Goal: Book appointment/travel/reservation

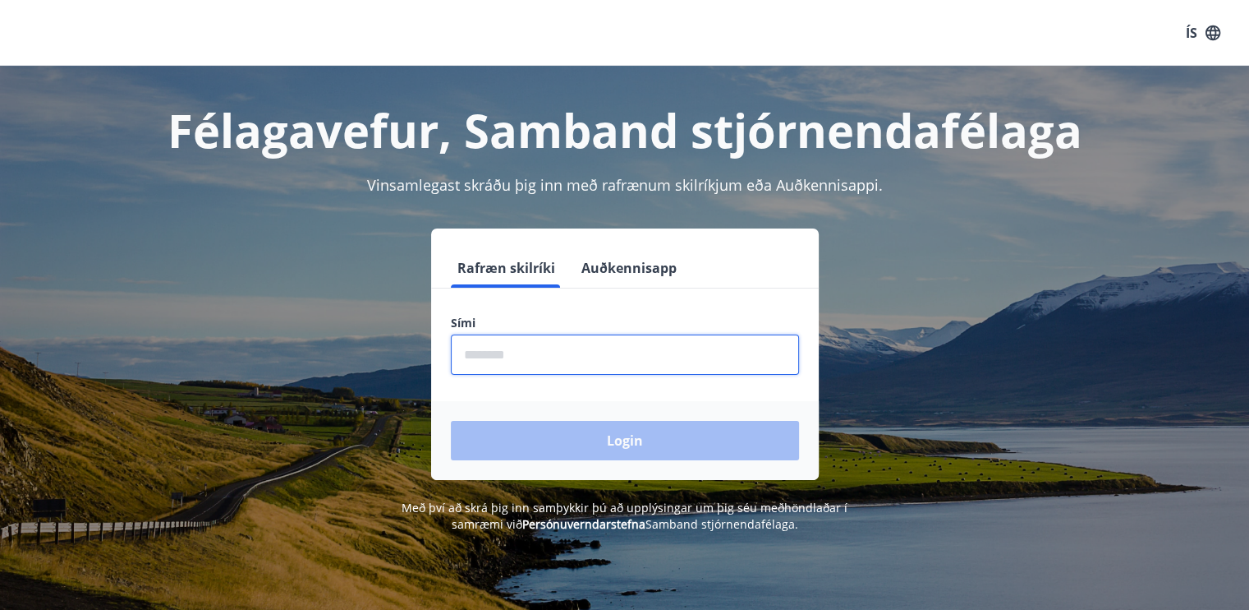
click at [533, 354] on input "phone" at bounding box center [625, 354] width 348 height 40
type input "********"
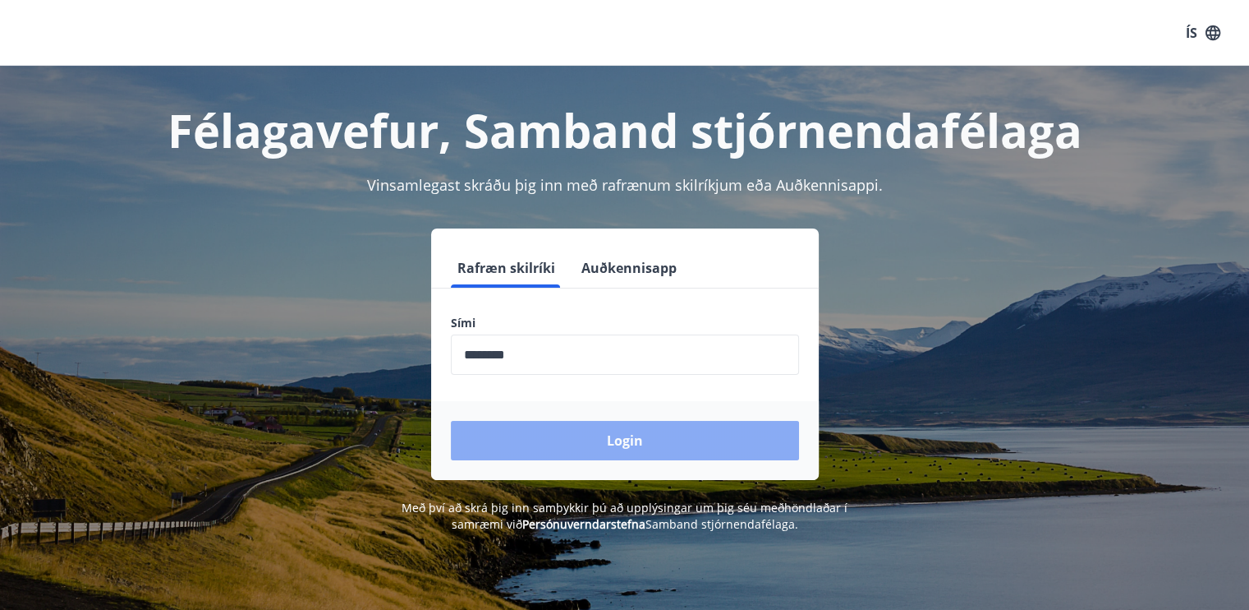
click at [588, 433] on button "Login" at bounding box center [625, 440] width 348 height 39
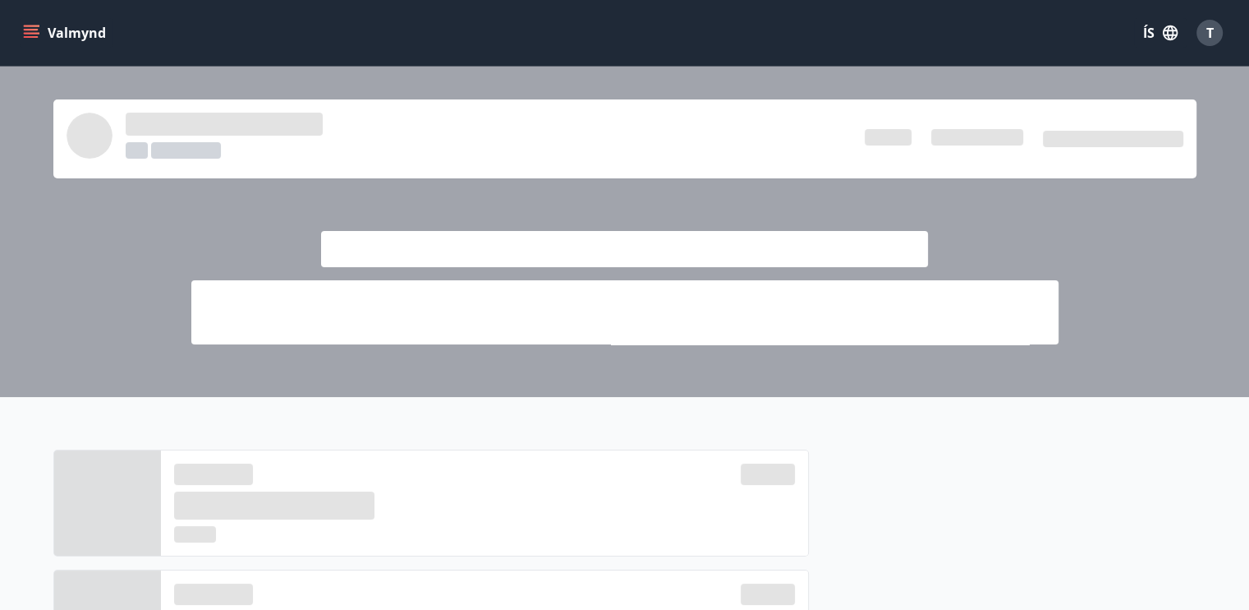
click at [1145, 242] on div at bounding box center [624, 232] width 1249 height 330
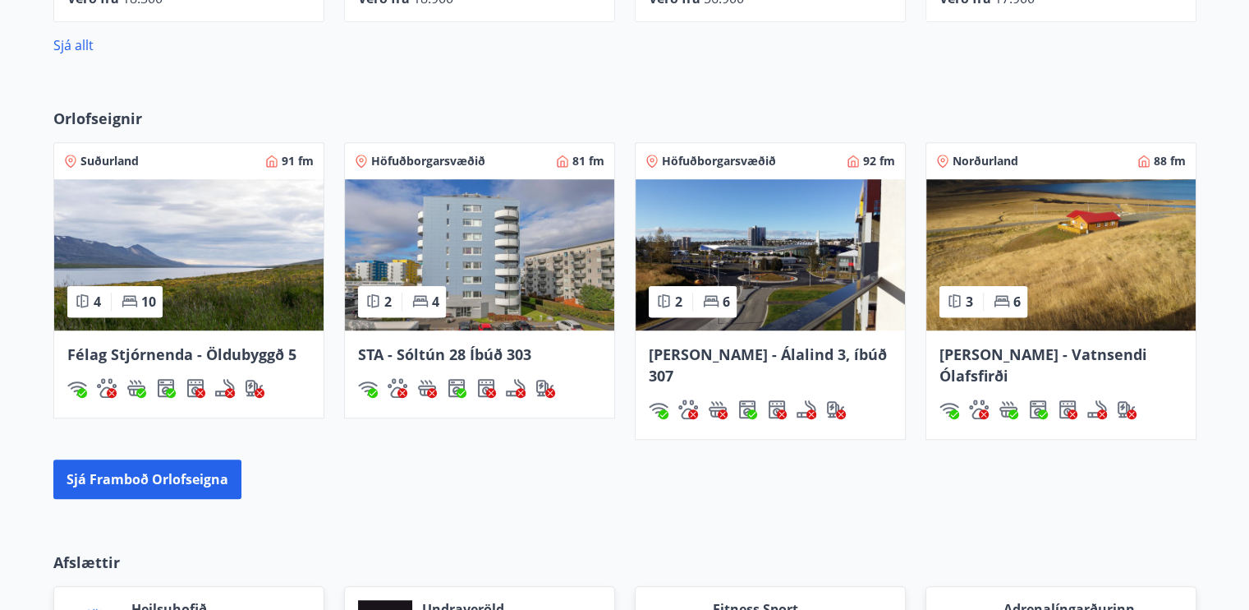
scroll to position [1298, 0]
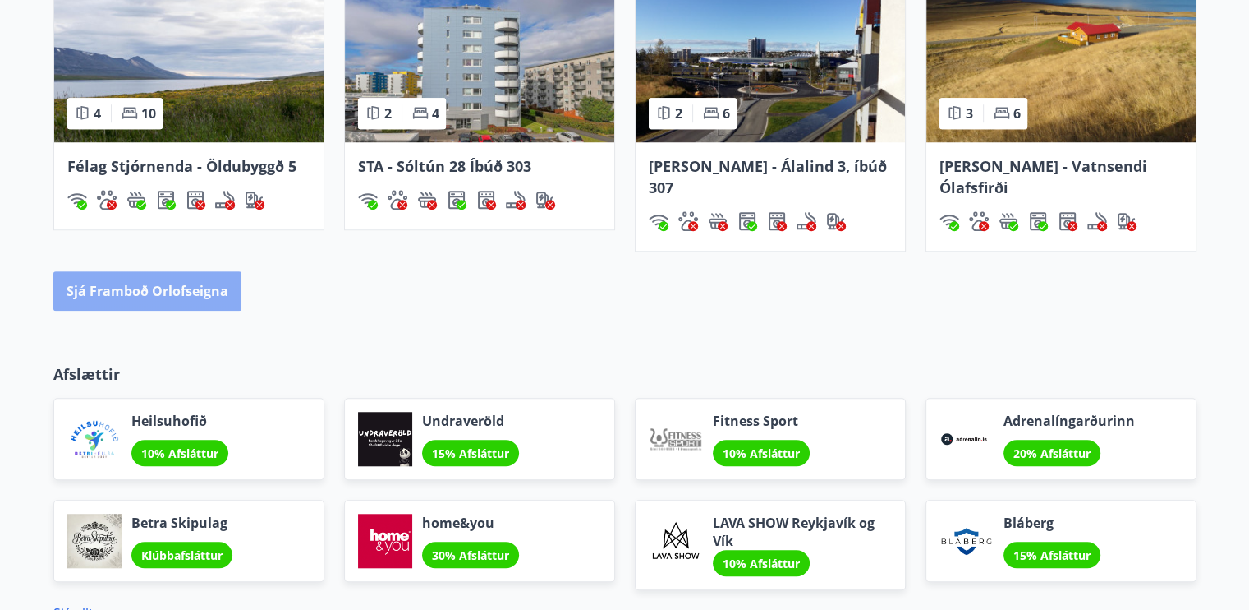
click at [201, 278] on button "Sjá framboð orlofseigna" at bounding box center [147, 290] width 188 height 39
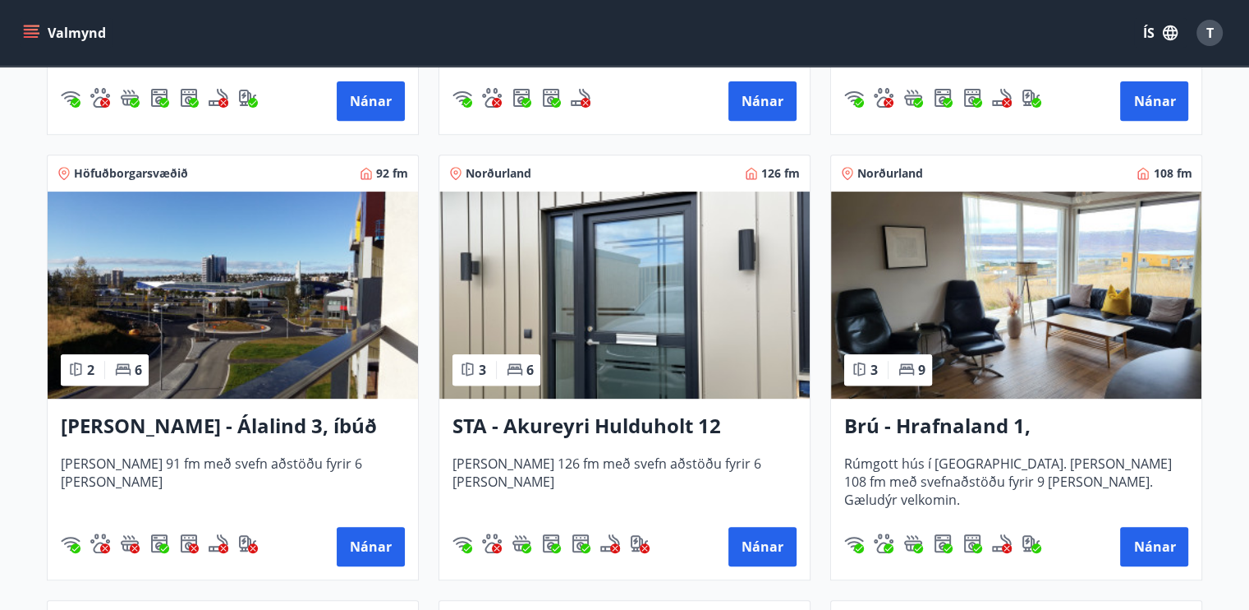
scroll to position [748, 0]
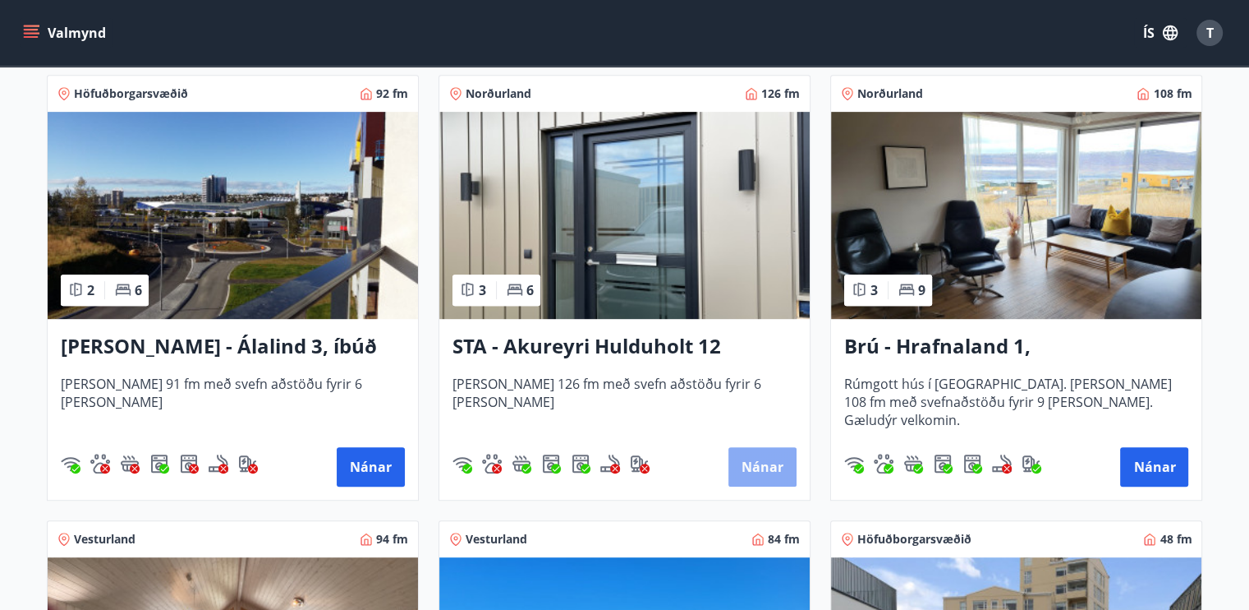
click at [767, 464] on button "Nánar" at bounding box center [763, 466] width 68 height 39
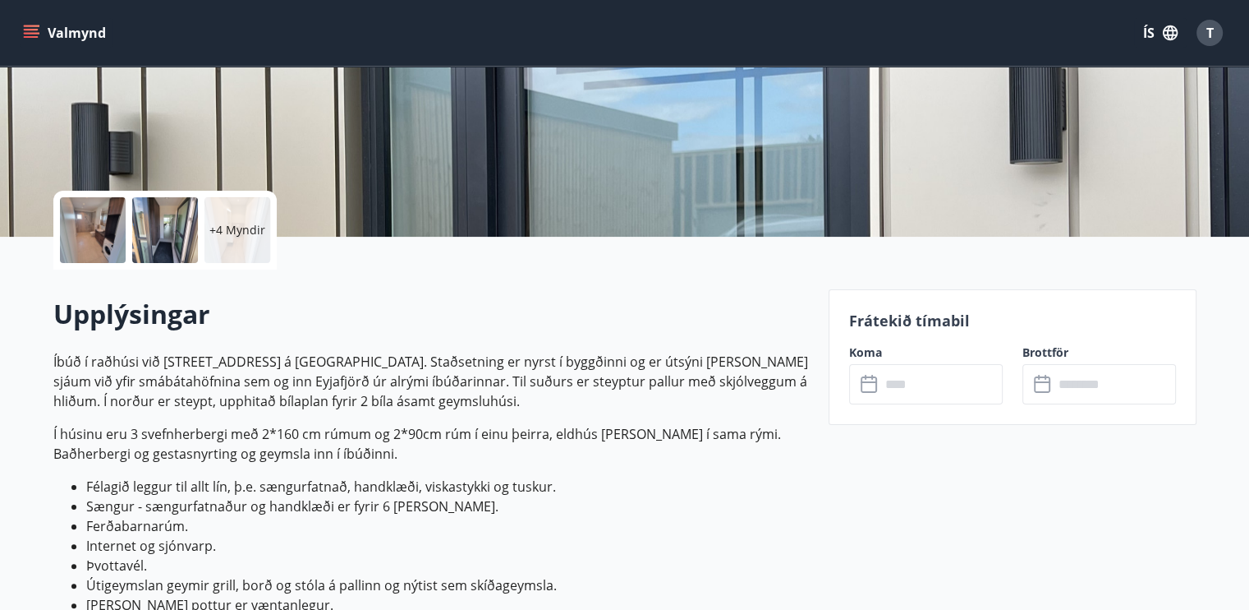
scroll to position [361, 0]
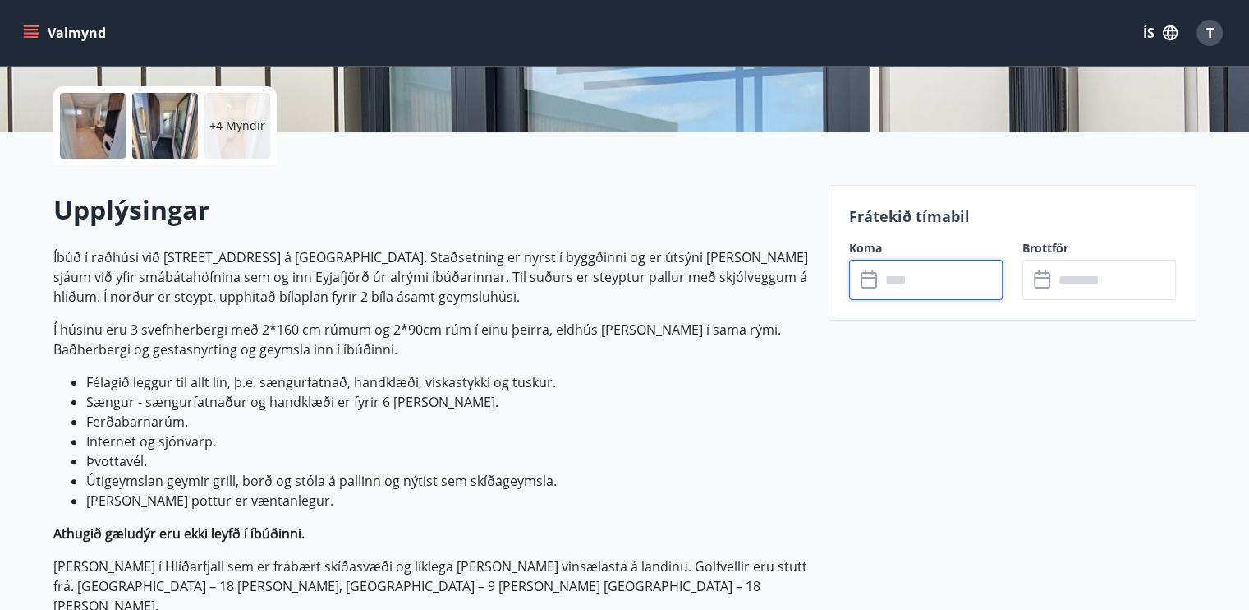
click at [889, 275] on input "text" at bounding box center [942, 280] width 122 height 40
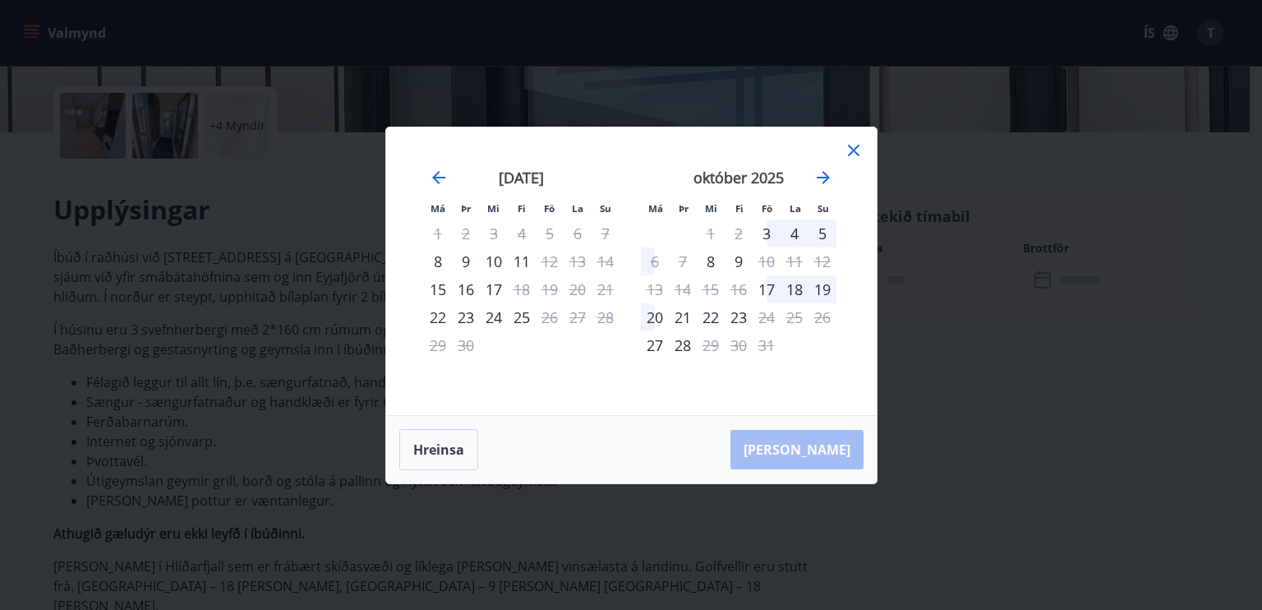
click at [855, 151] on icon at bounding box center [854, 150] width 20 height 20
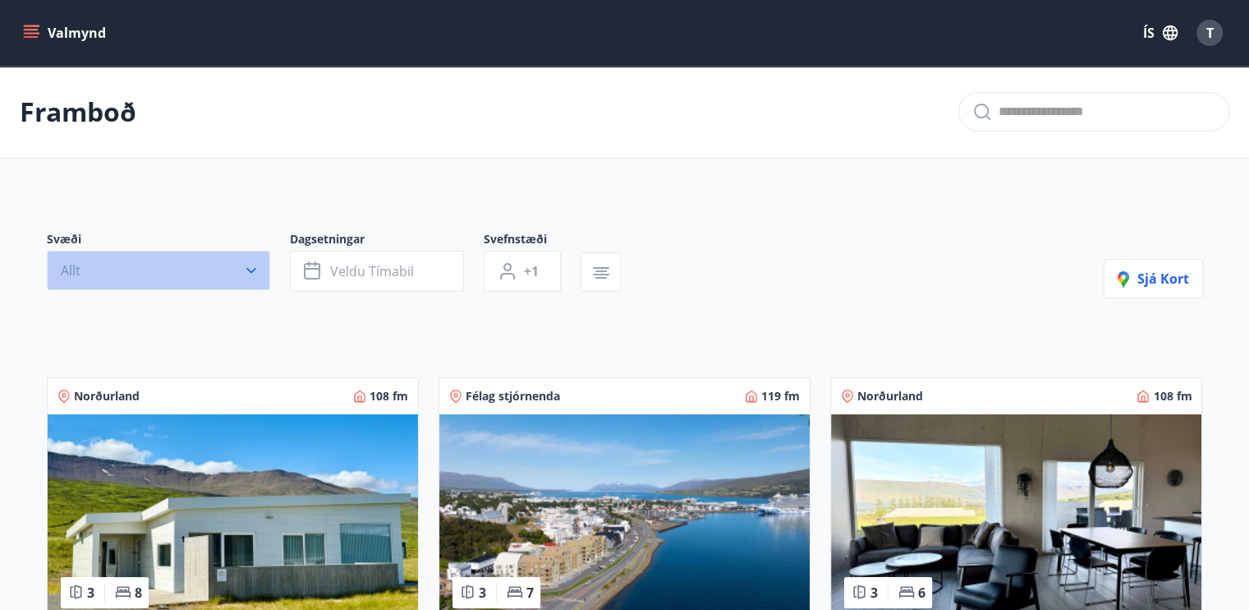
click at [247, 272] on icon "button" at bounding box center [251, 270] width 16 height 16
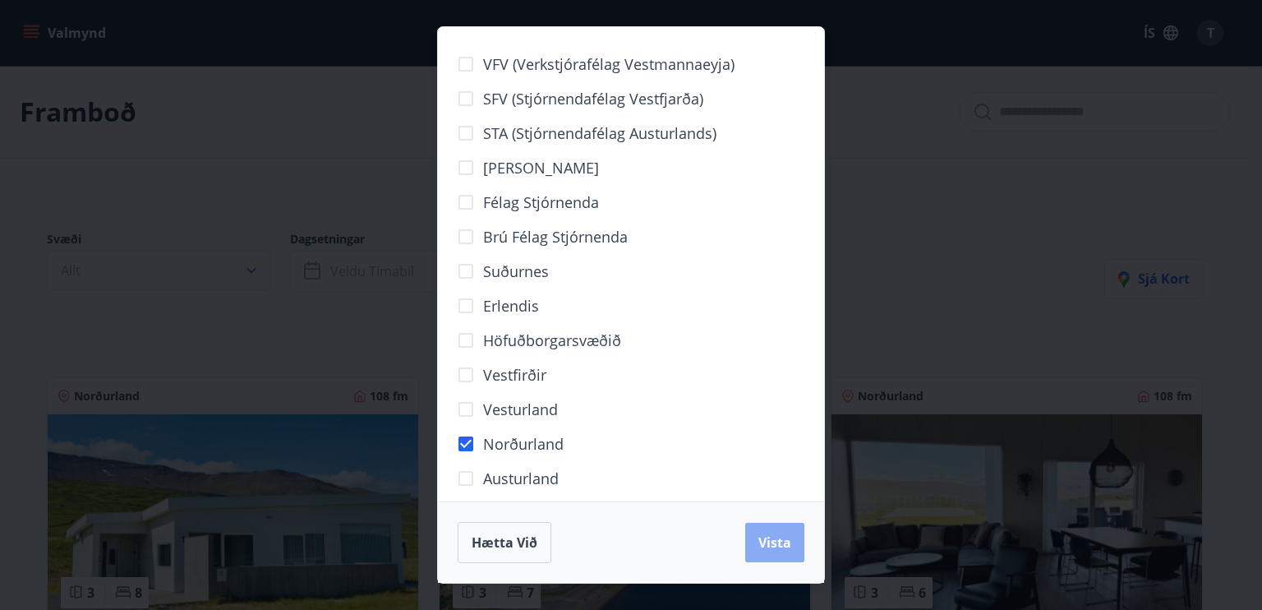
click at [783, 546] on span "Vista" at bounding box center [774, 542] width 33 height 18
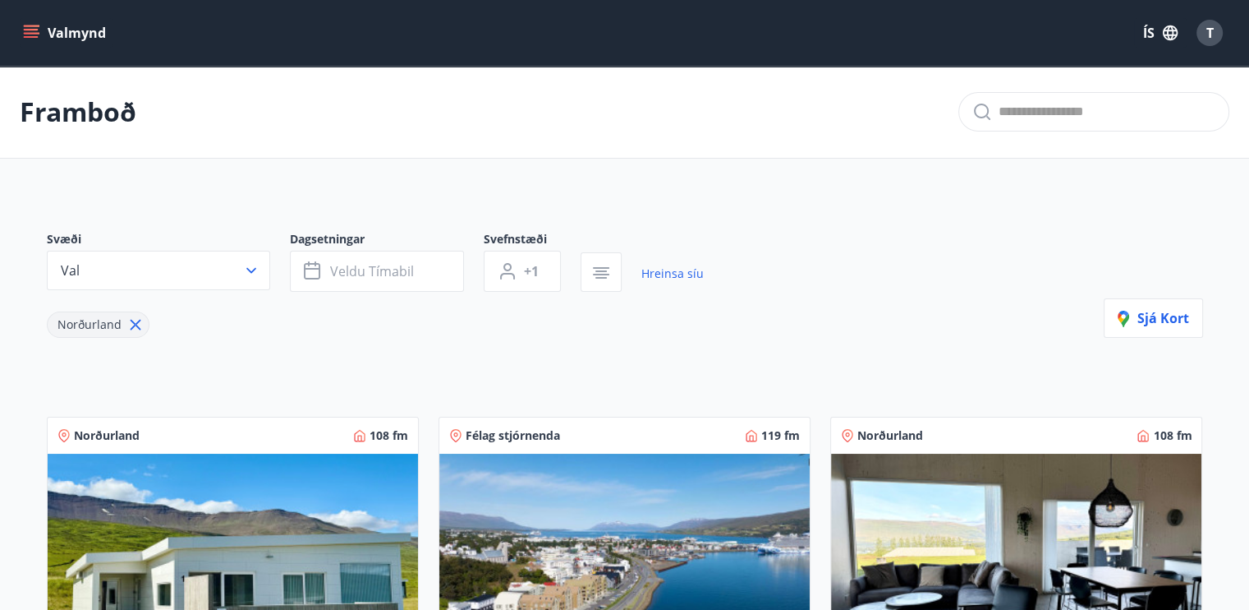
click at [927, 248] on div "Svæði Val Dagsetningar Veldu tímabil Svefnstæði +1 Hreinsa síu Norðurland Sjá k…" at bounding box center [625, 284] width 1157 height 107
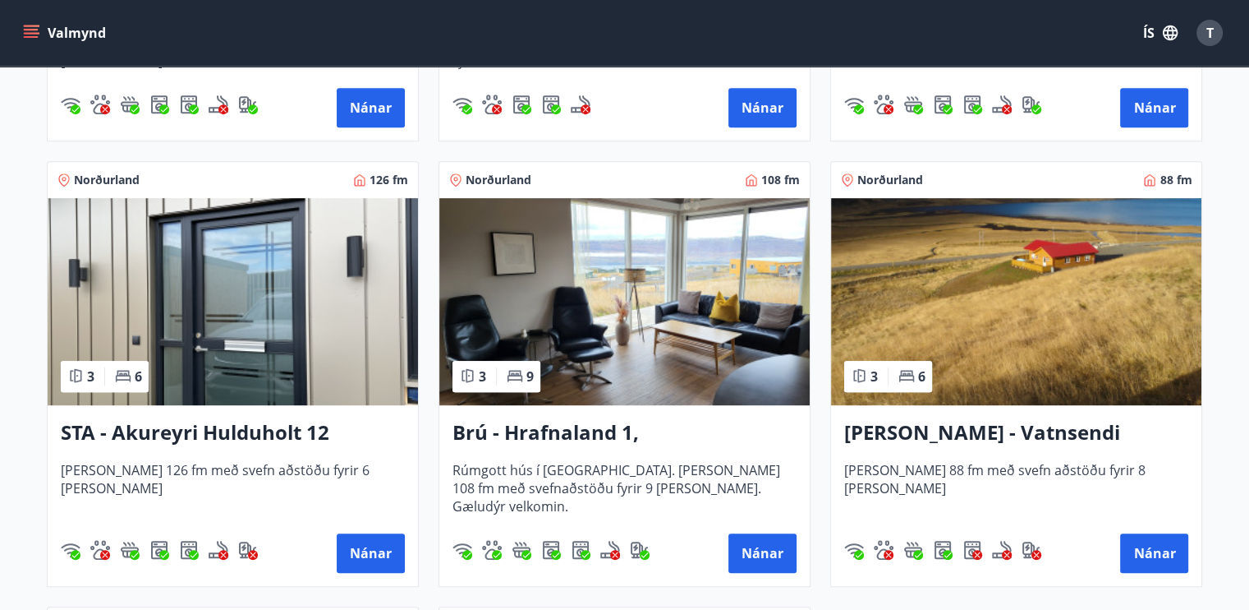
scroll to position [854, 0]
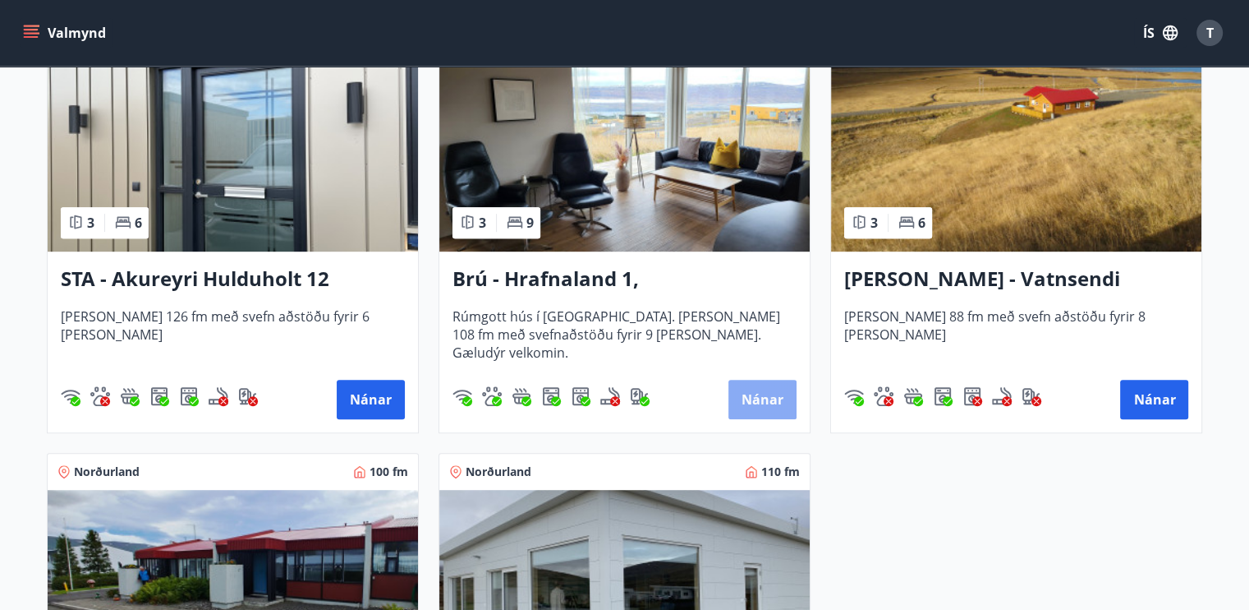
click at [749, 397] on button "Nánar" at bounding box center [763, 399] width 68 height 39
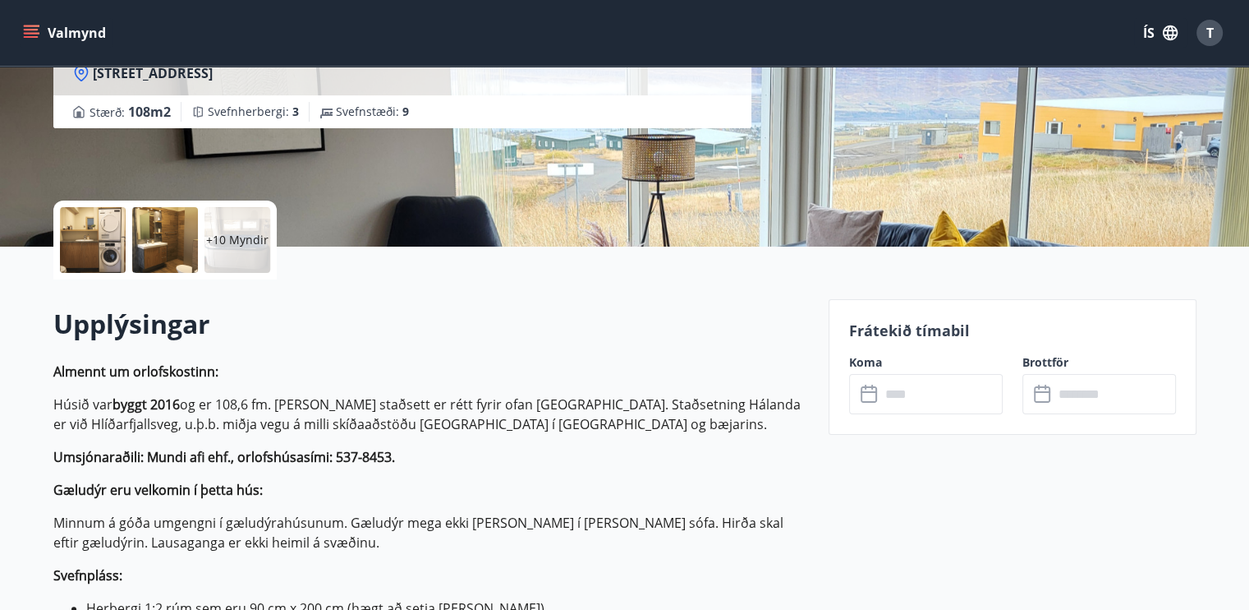
scroll to position [256, 0]
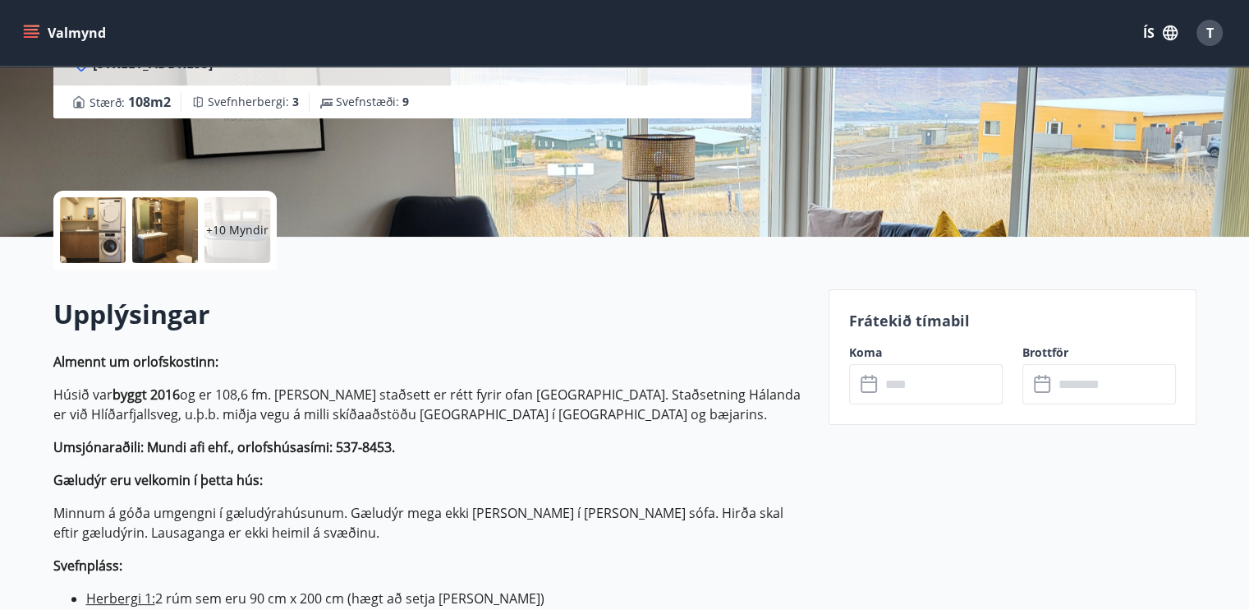
click at [877, 384] on icon at bounding box center [871, 385] width 20 height 20
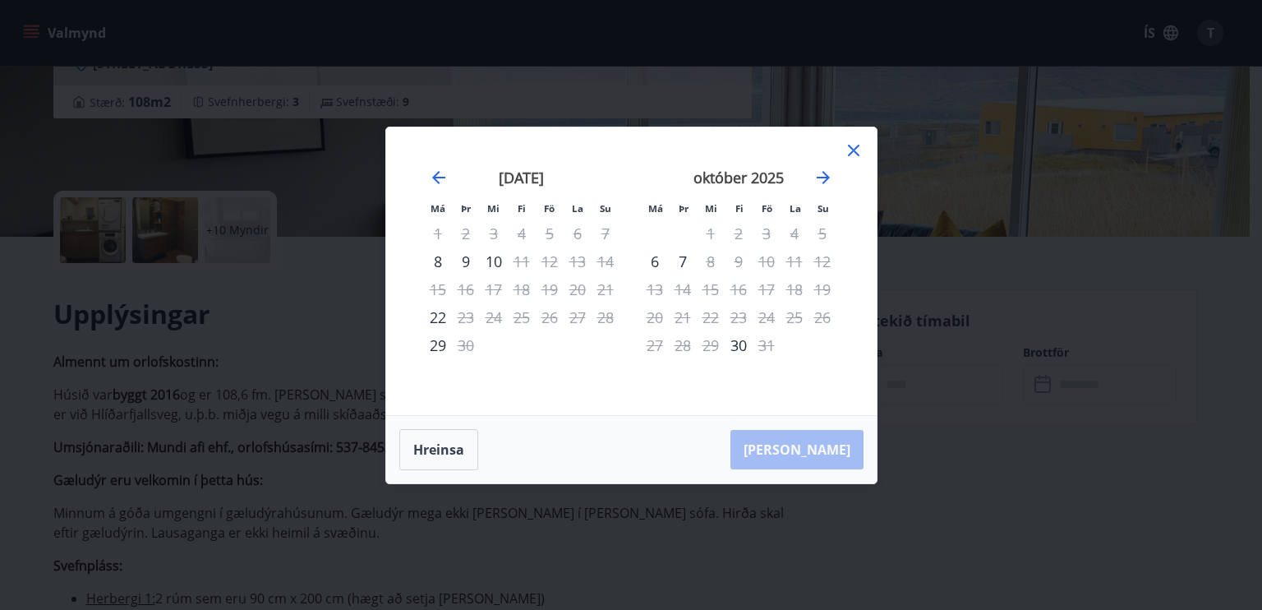
click at [856, 149] on icon at bounding box center [854, 150] width 20 height 20
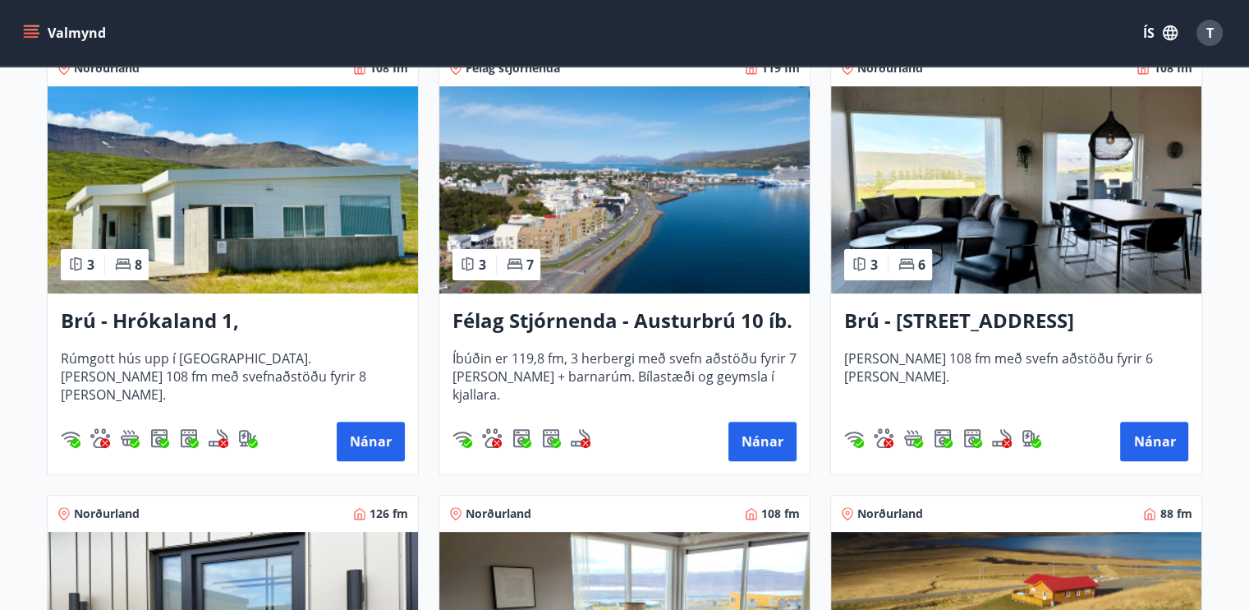
scroll to position [378, 0]
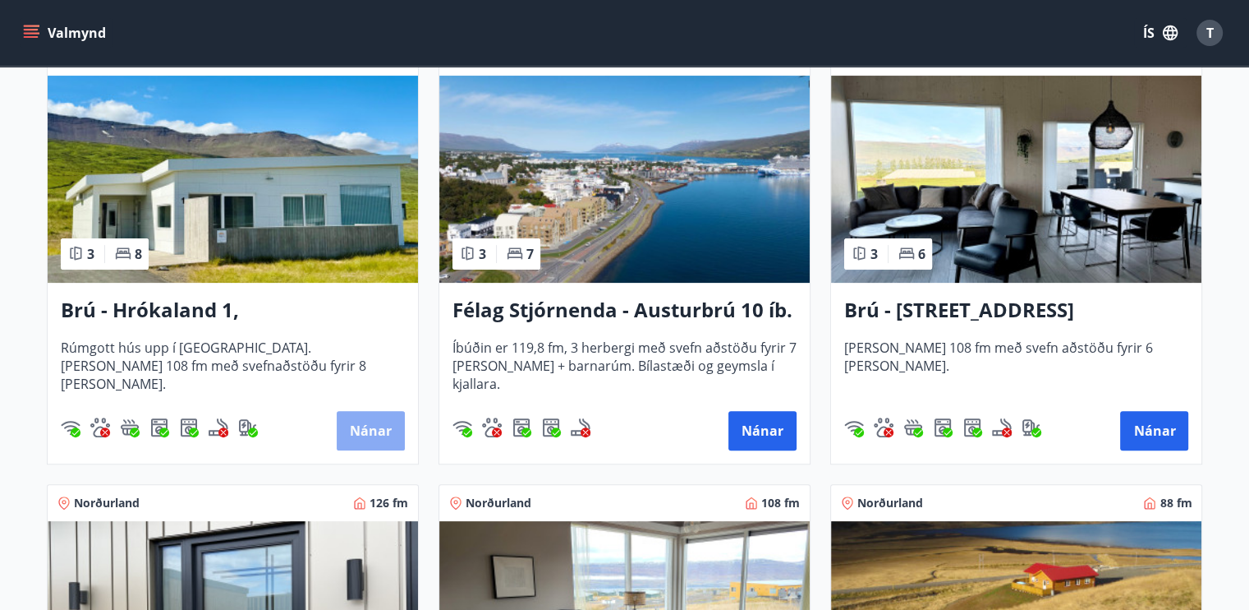
click at [377, 426] on button "Nánar" at bounding box center [371, 430] width 68 height 39
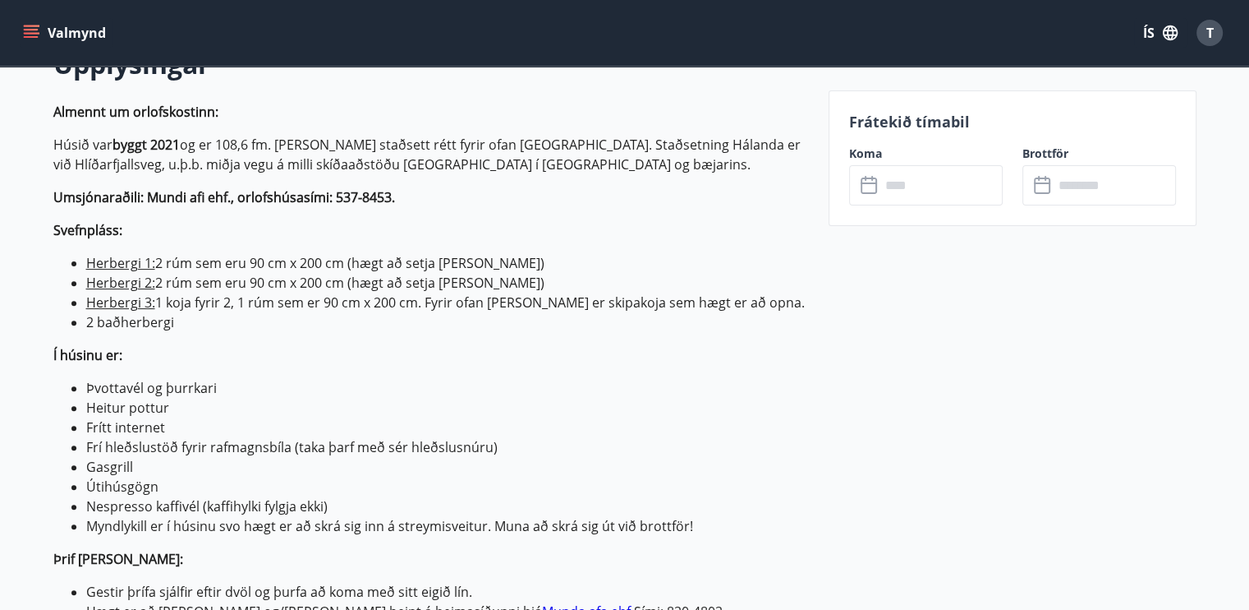
scroll to position [568, 0]
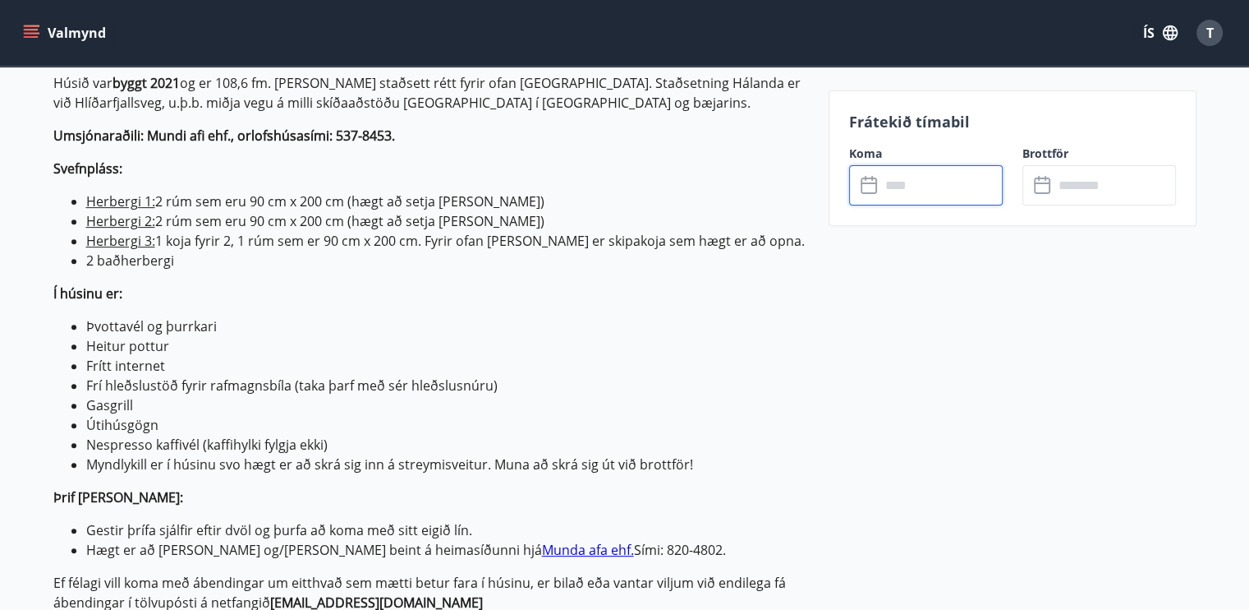
click at [904, 185] on input "text" at bounding box center [942, 185] width 122 height 40
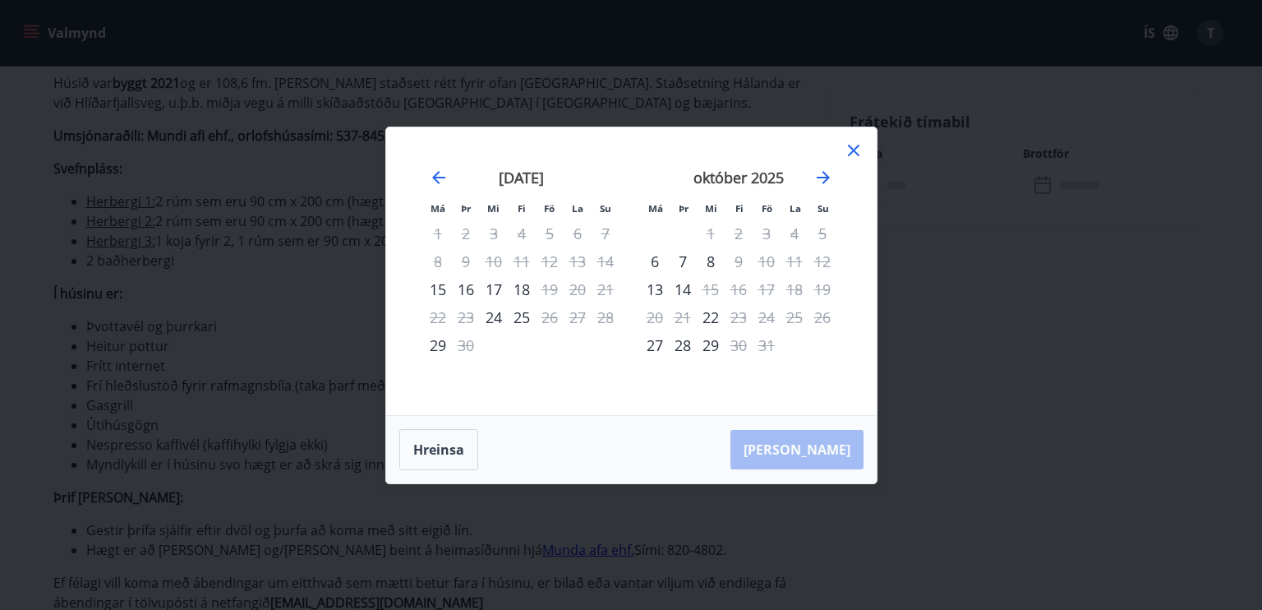
click at [853, 150] on icon at bounding box center [853, 150] width 2 height 2
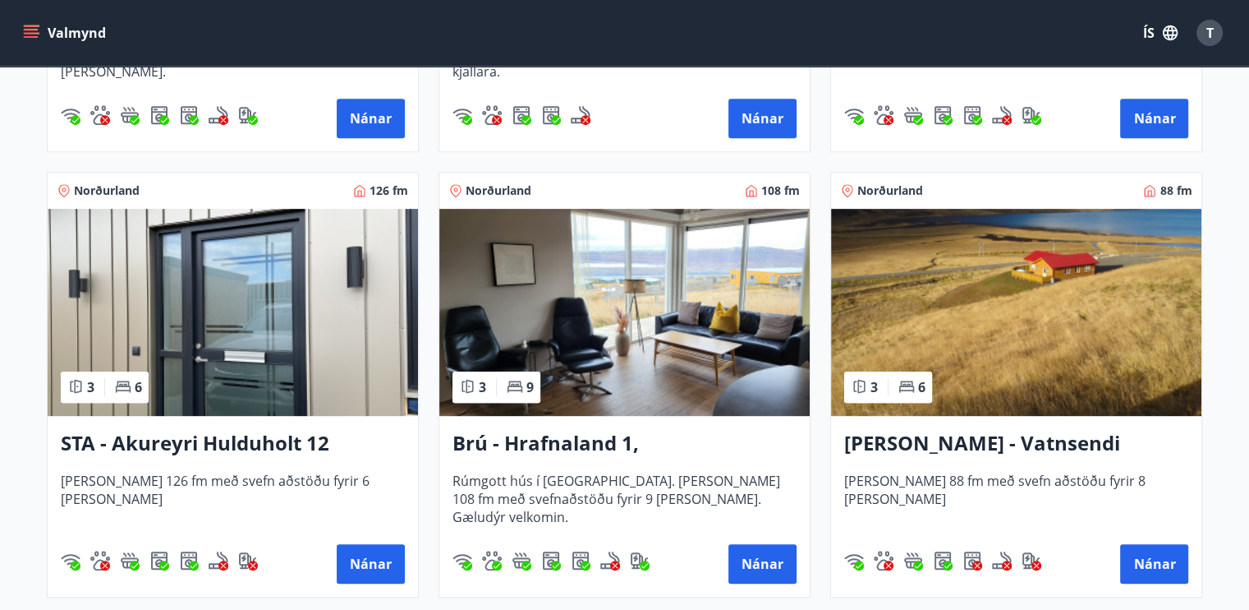
scroll to position [693, 0]
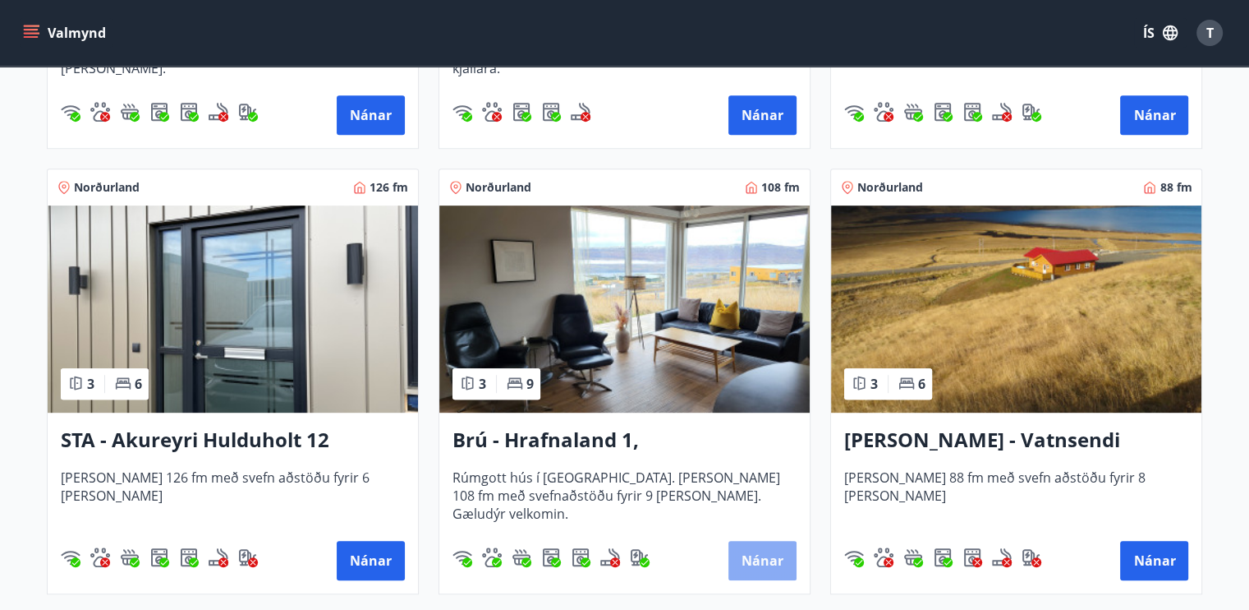
click at [759, 566] on button "Nánar" at bounding box center [763, 560] width 68 height 39
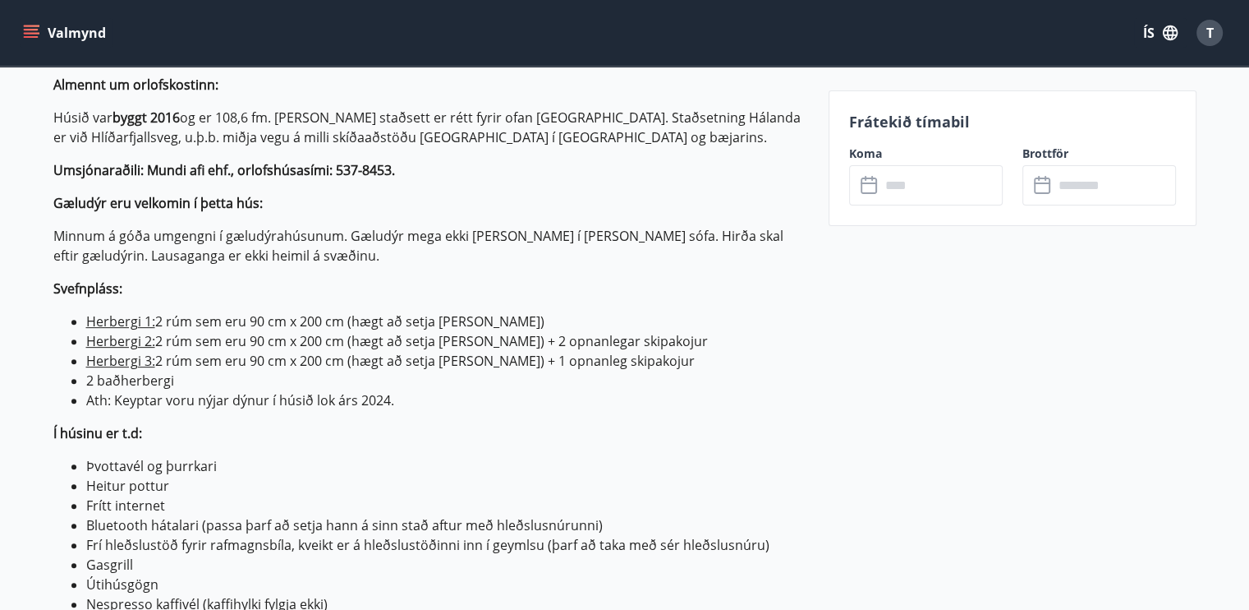
scroll to position [1067, 0]
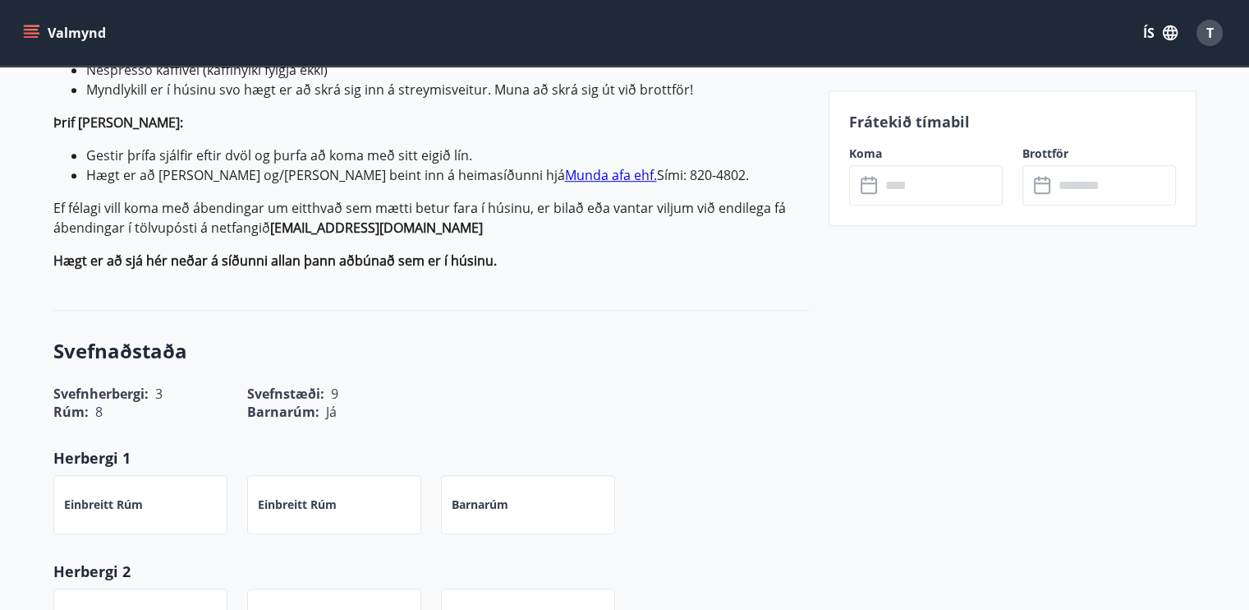
click at [877, 178] on icon at bounding box center [871, 186] width 20 height 20
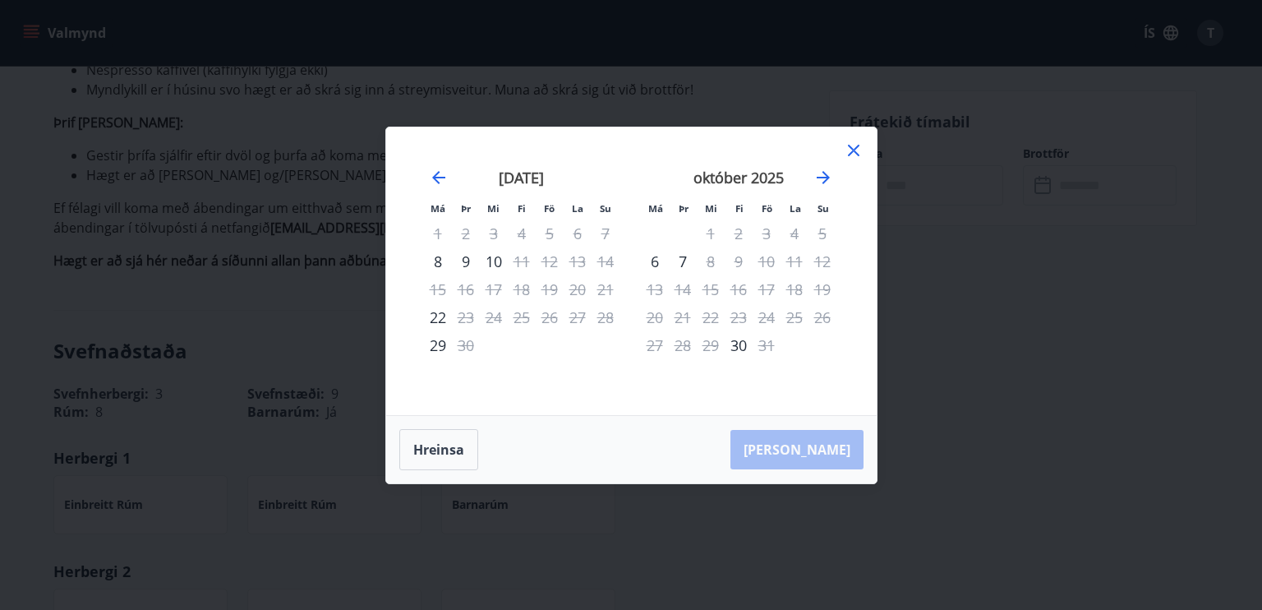
click at [856, 146] on icon at bounding box center [854, 151] width 12 height 12
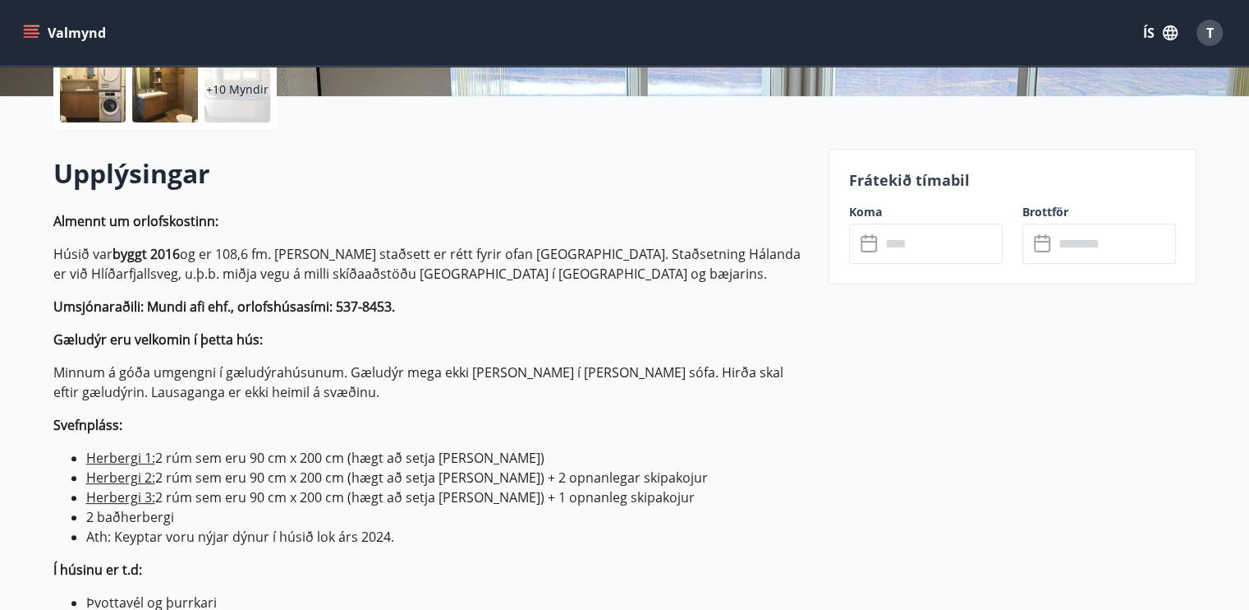
scroll to position [0, 0]
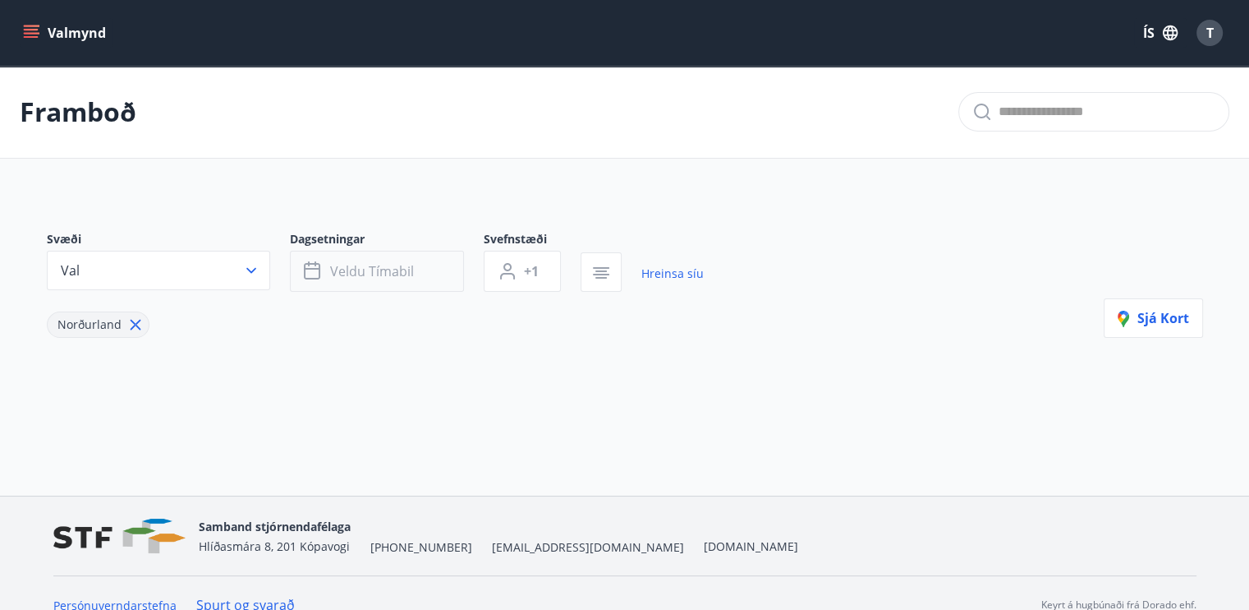
click at [315, 270] on icon "button" at bounding box center [314, 271] width 20 height 20
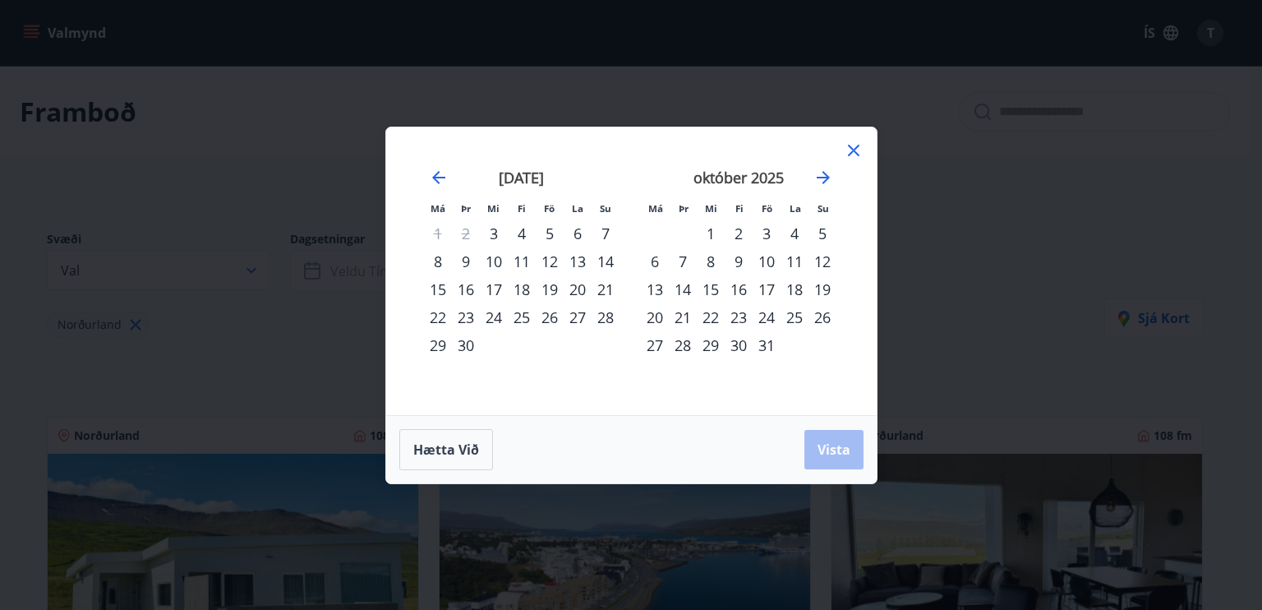
click at [651, 290] on div "13" at bounding box center [655, 289] width 28 height 28
click at [798, 288] on div "18" at bounding box center [794, 289] width 28 height 28
click at [831, 451] on span "Vista" at bounding box center [833, 449] width 33 height 18
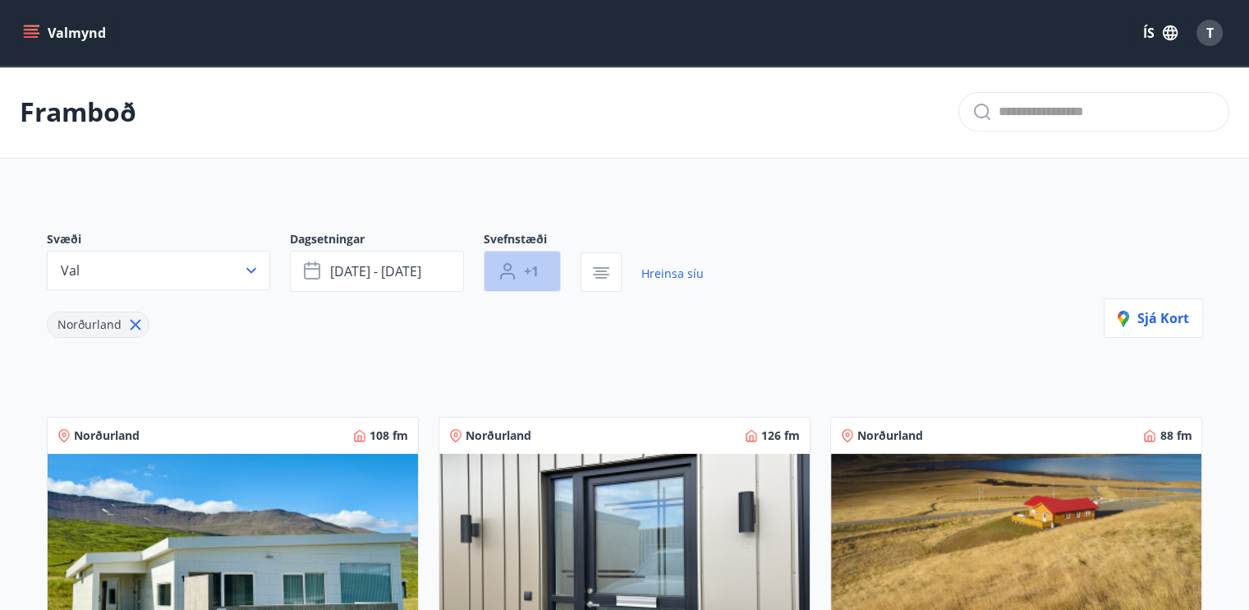
click at [530, 272] on span "+1" at bounding box center [531, 271] width 15 height 18
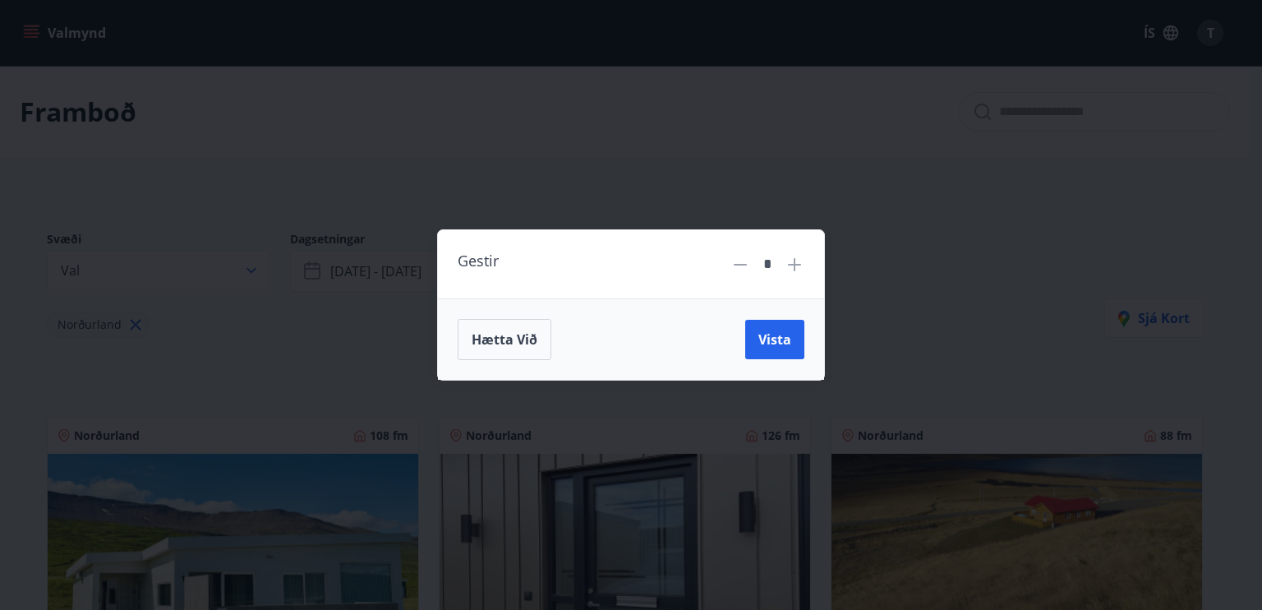
click at [793, 269] on icon at bounding box center [795, 265] width 20 height 20
type input "*"
click at [781, 340] on span "Vista" at bounding box center [774, 339] width 33 height 18
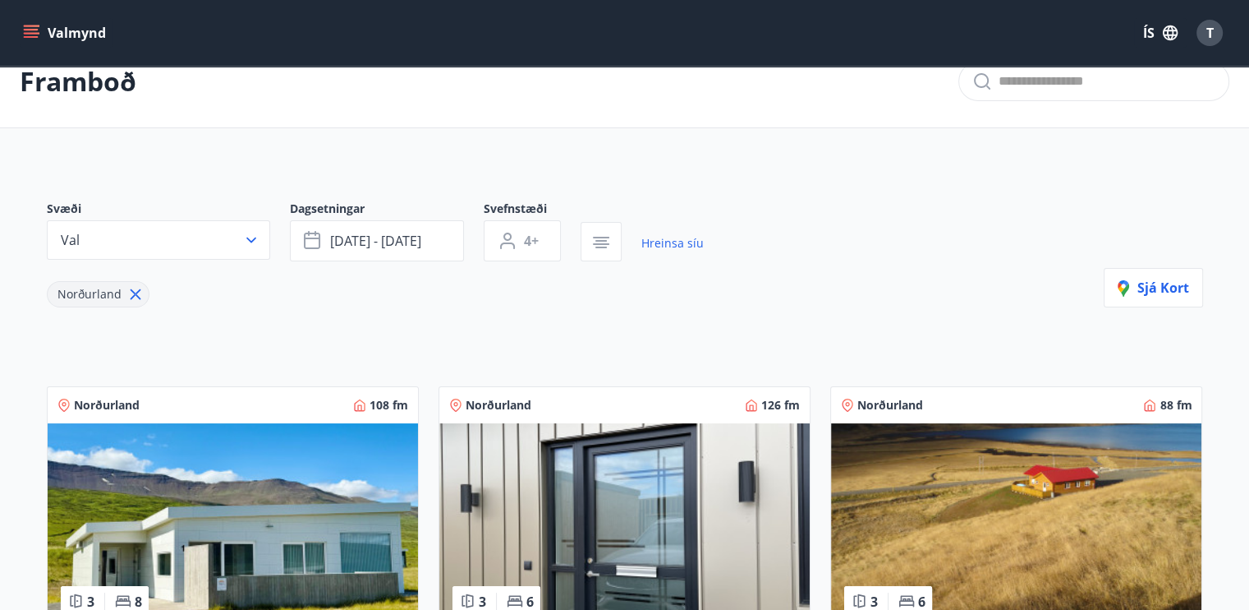
scroll to position [36, 0]
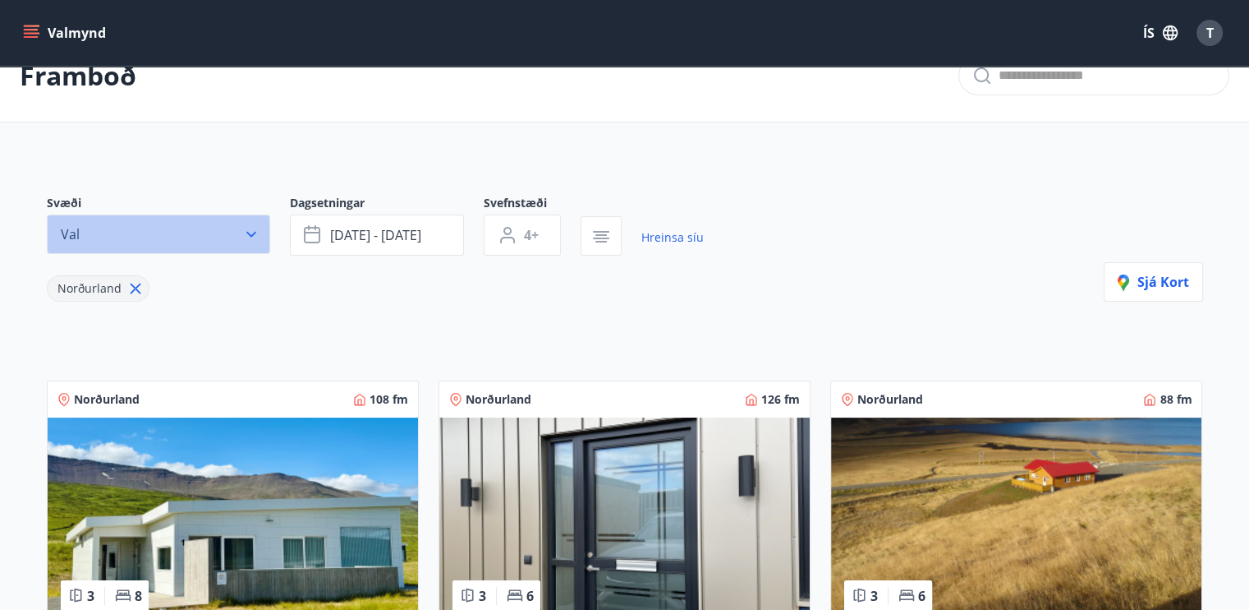
click at [255, 234] on icon "button" at bounding box center [251, 234] width 16 height 16
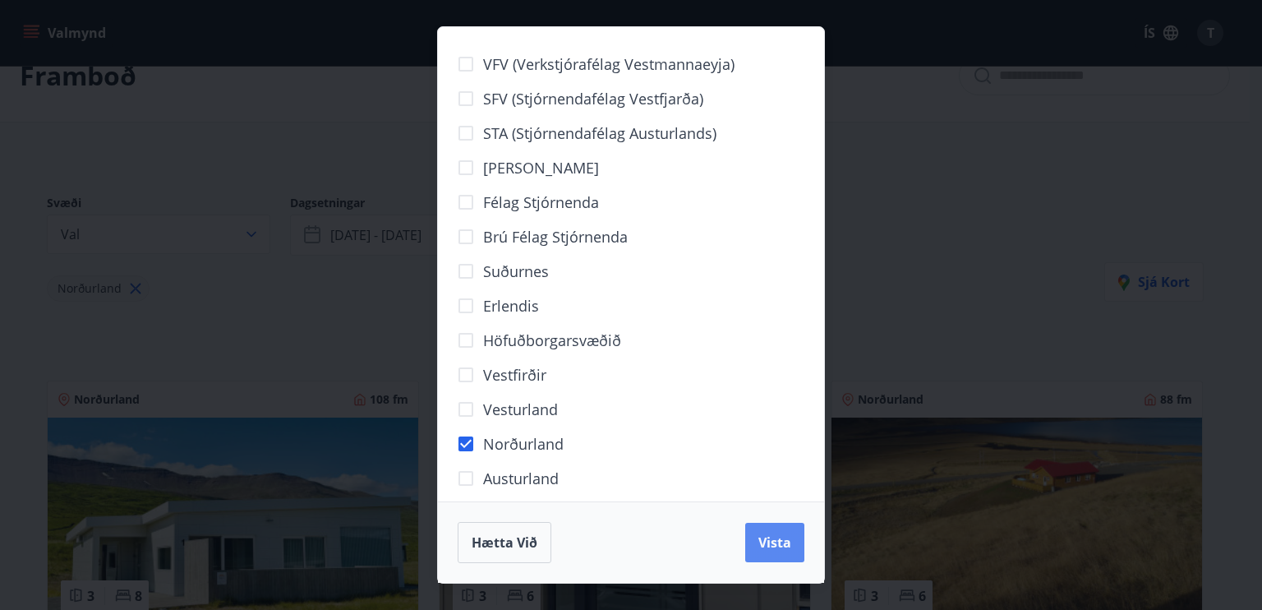
click at [782, 538] on span "Vista" at bounding box center [774, 542] width 33 height 18
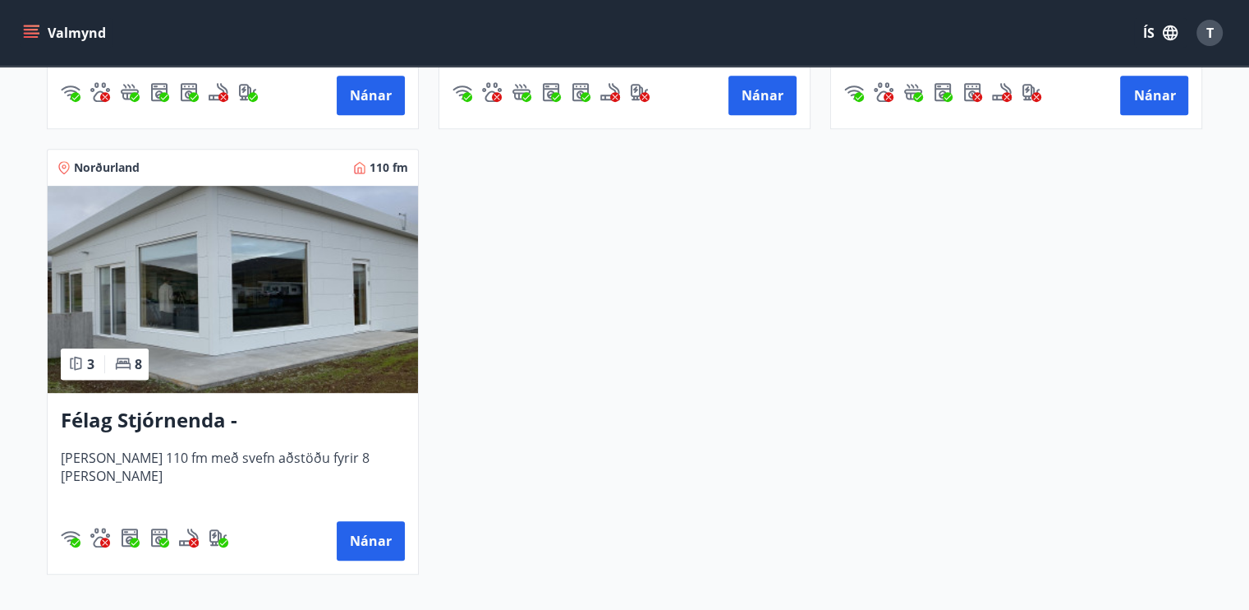
scroll to position [716, 0]
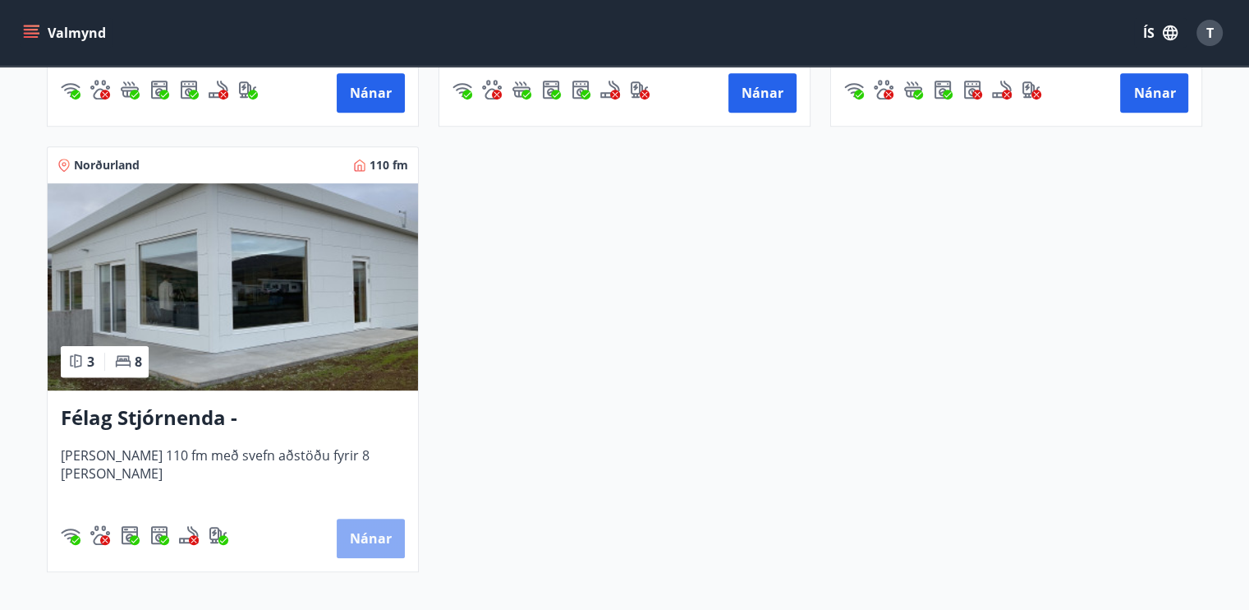
click at [378, 528] on button "Nánar" at bounding box center [371, 537] width 68 height 39
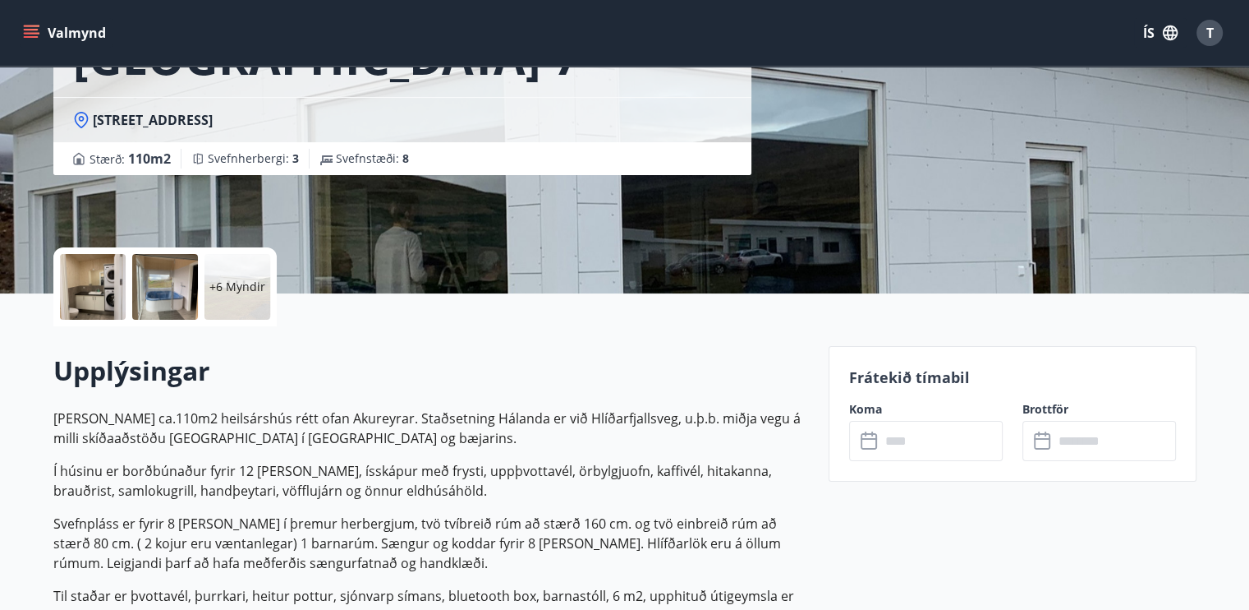
scroll to position [360, 0]
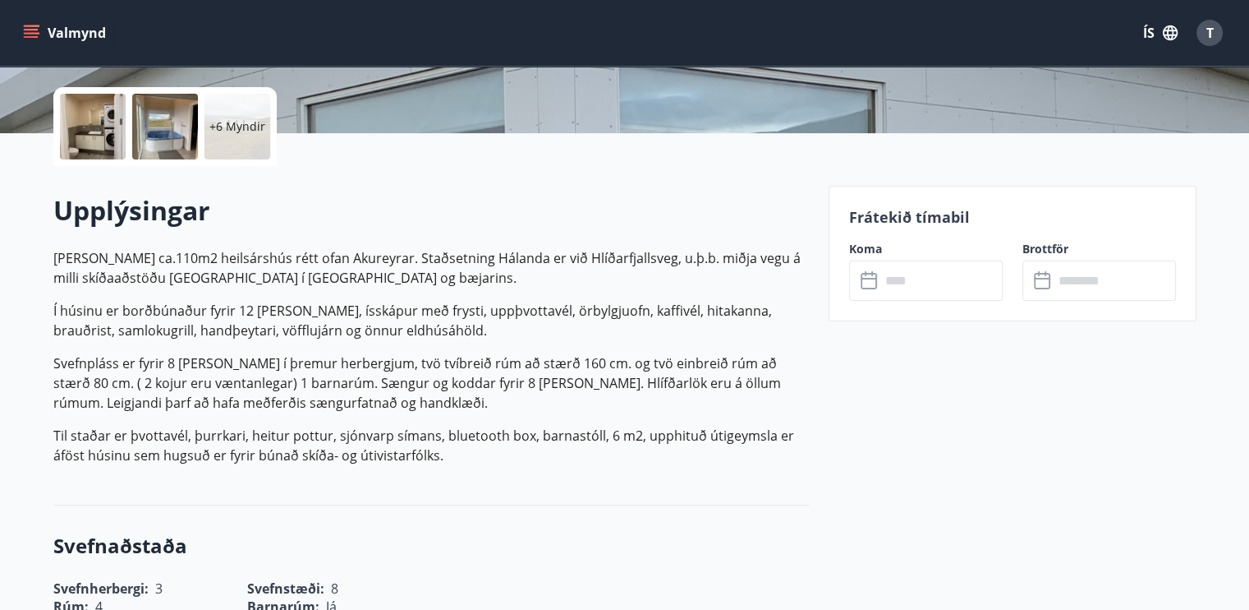
click at [874, 281] on icon at bounding box center [871, 281] width 20 height 20
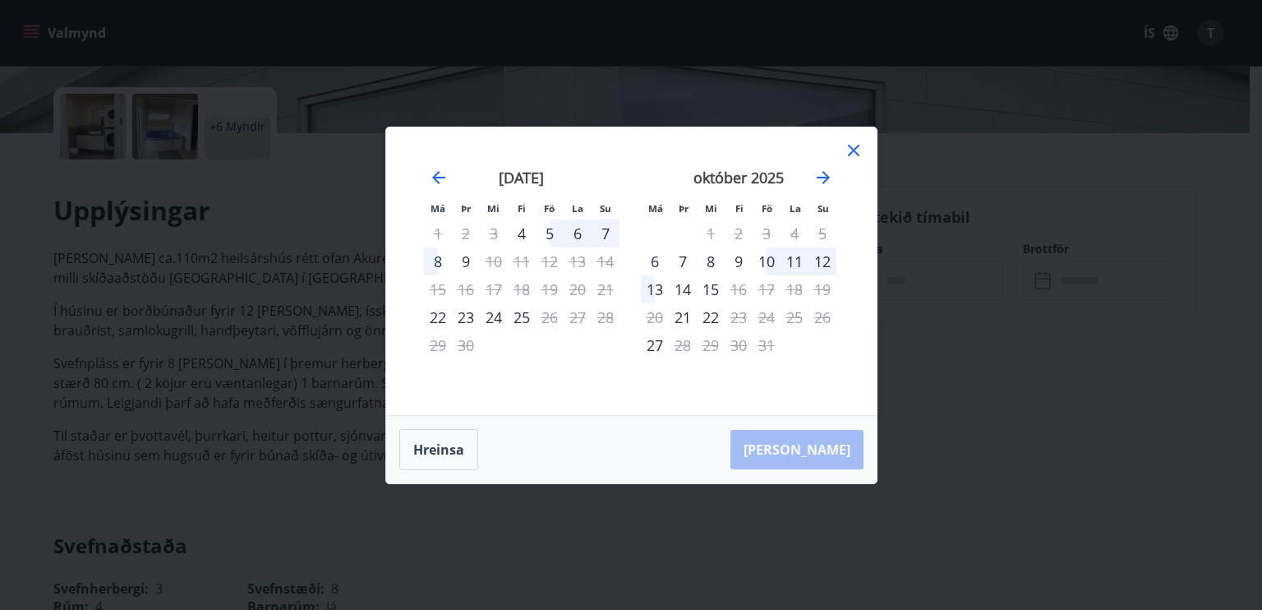
click at [853, 150] on icon at bounding box center [853, 150] width 2 height 2
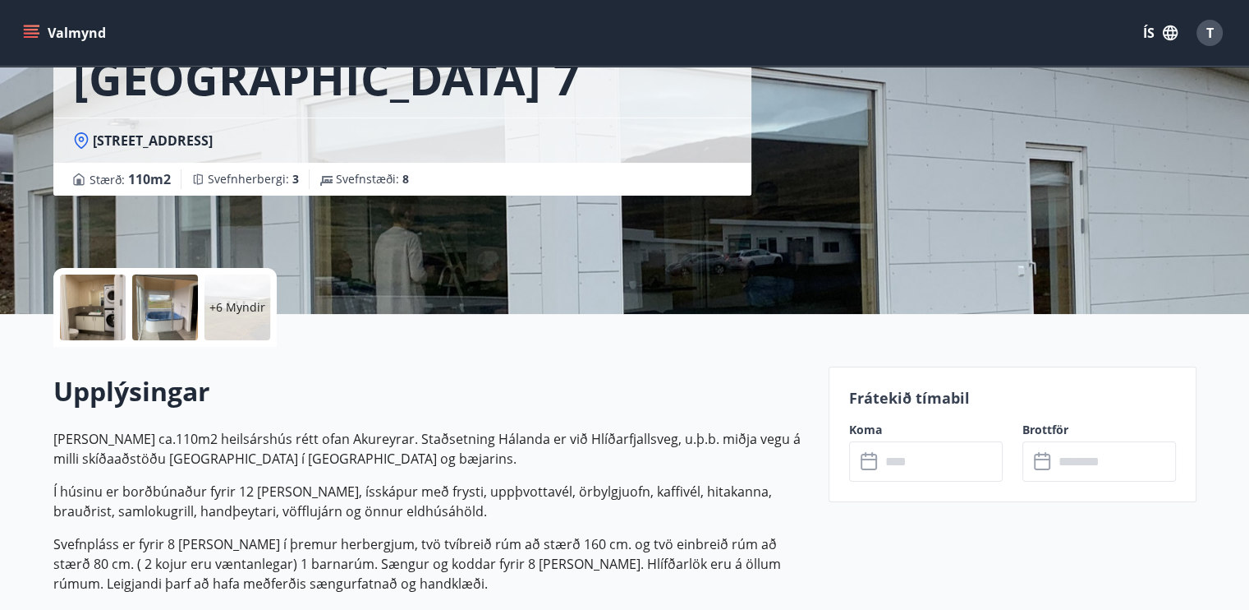
scroll to position [0, 0]
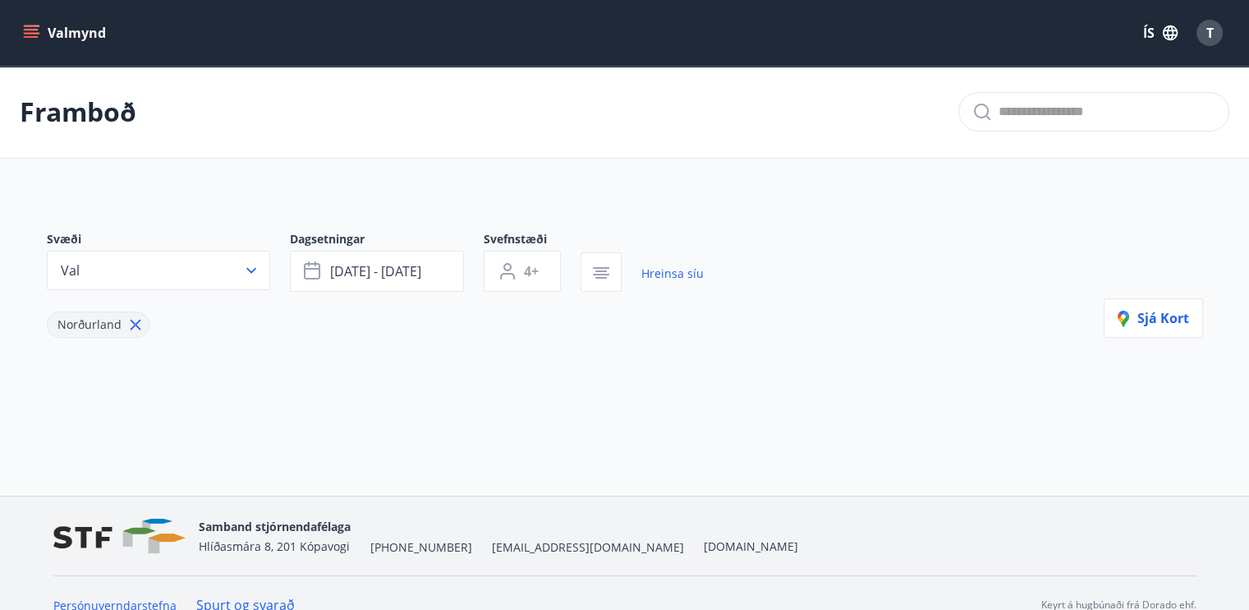
type input "*"
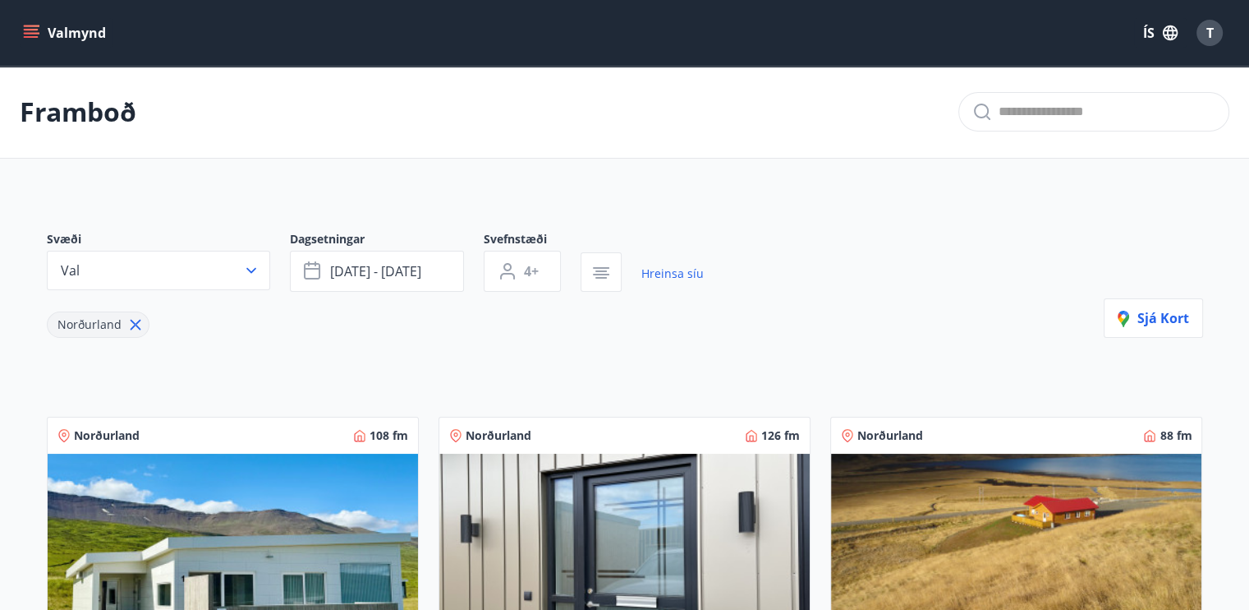
click at [130, 321] on icon at bounding box center [135, 325] width 11 height 11
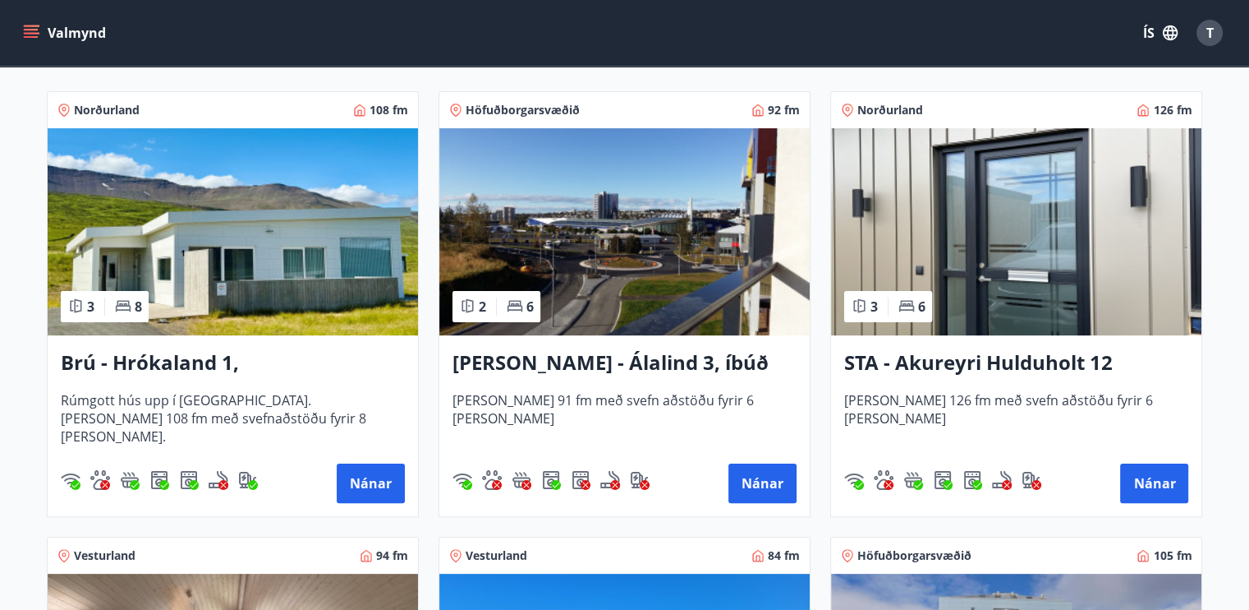
scroll to position [332, 0]
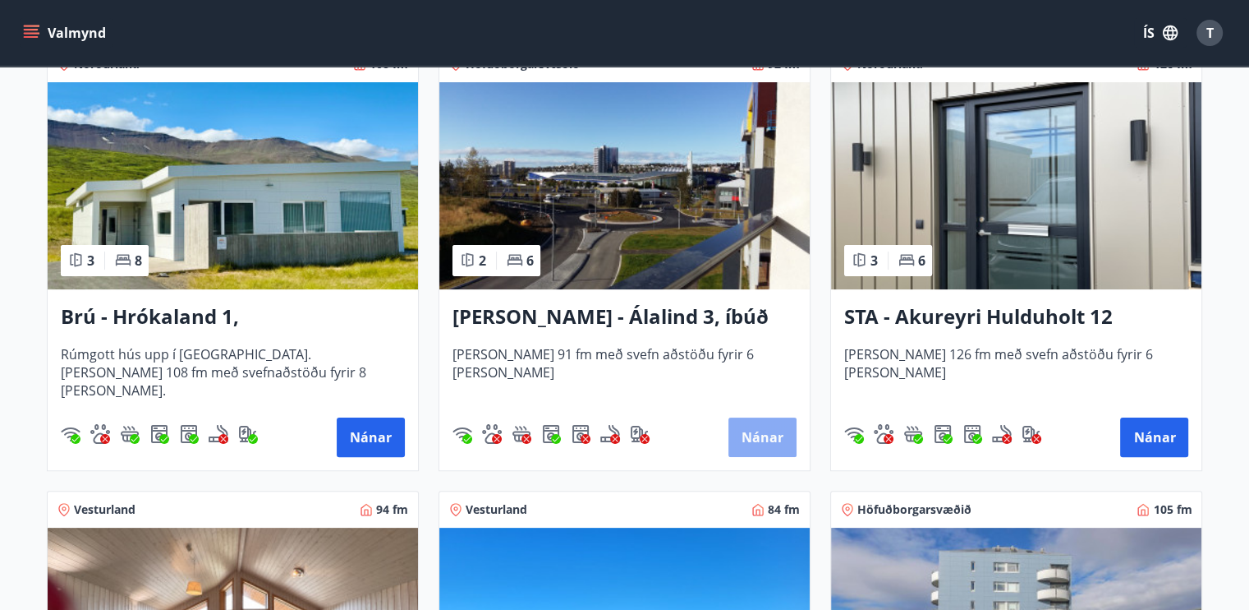
click at [761, 430] on button "Nánar" at bounding box center [763, 436] width 68 height 39
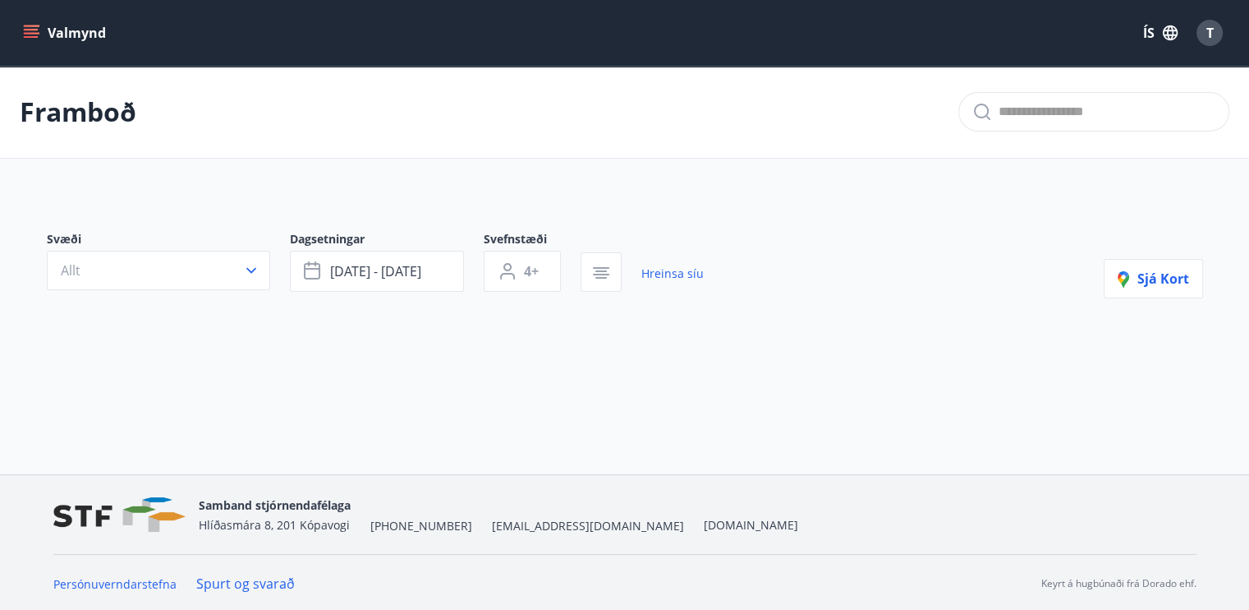
type input "*"
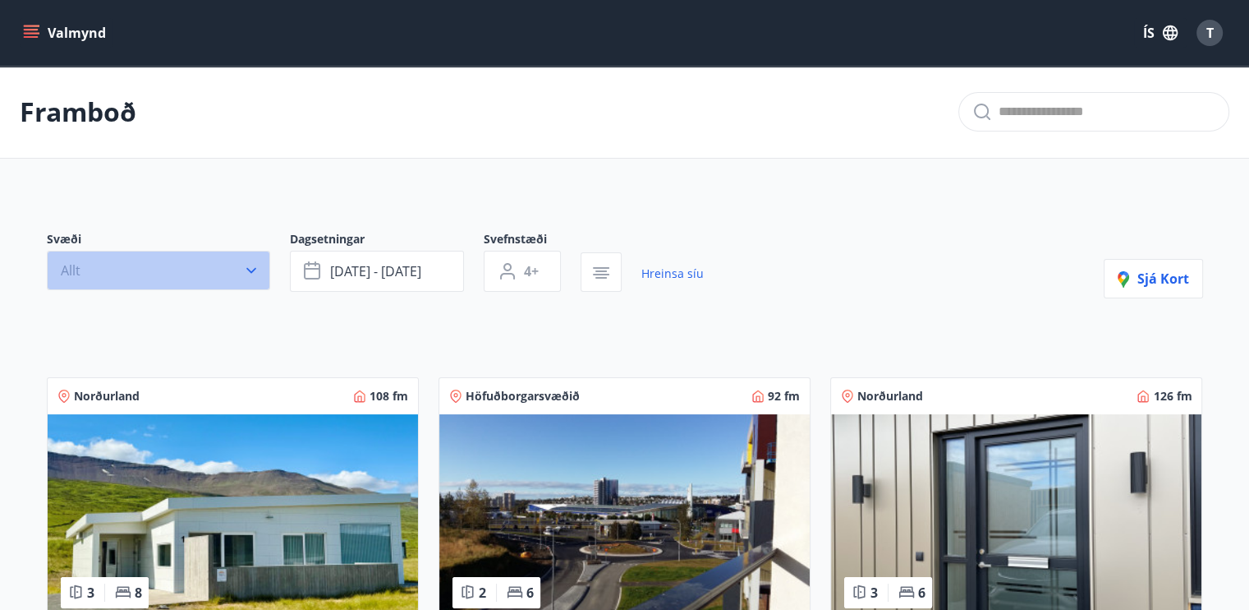
click at [247, 268] on icon "button" at bounding box center [251, 271] width 10 height 6
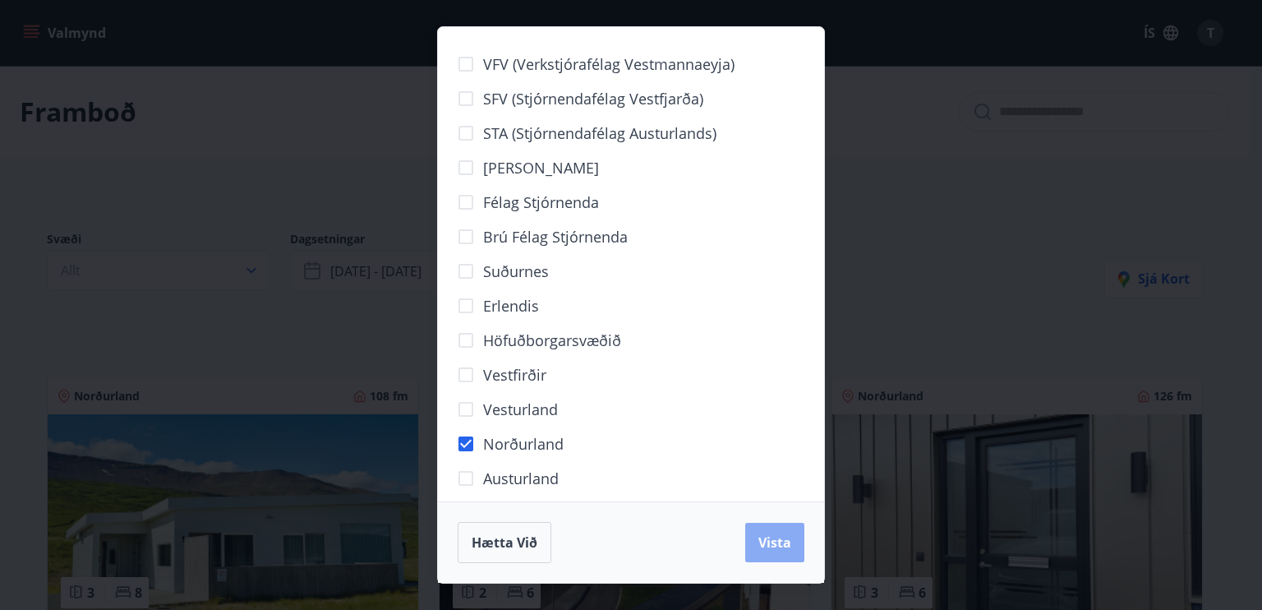
click at [762, 536] on span "Vista" at bounding box center [774, 542] width 33 height 18
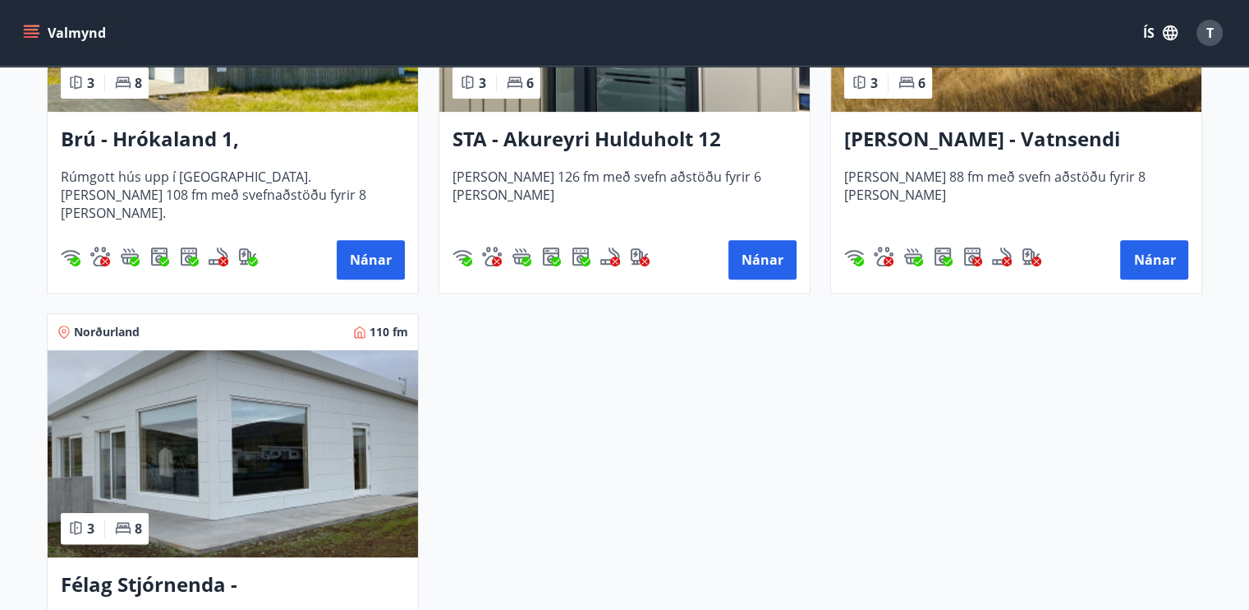
scroll to position [573, 0]
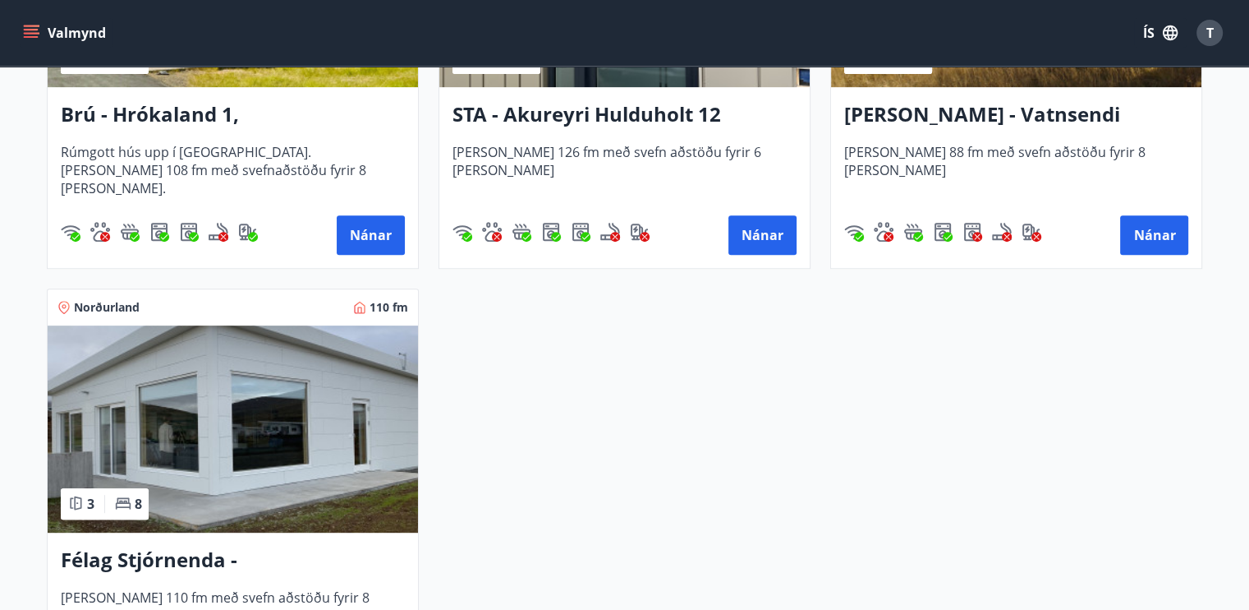
click at [237, 551] on h3 "Félag Stjórnenda - Hvassaland 7" at bounding box center [233, 560] width 344 height 30
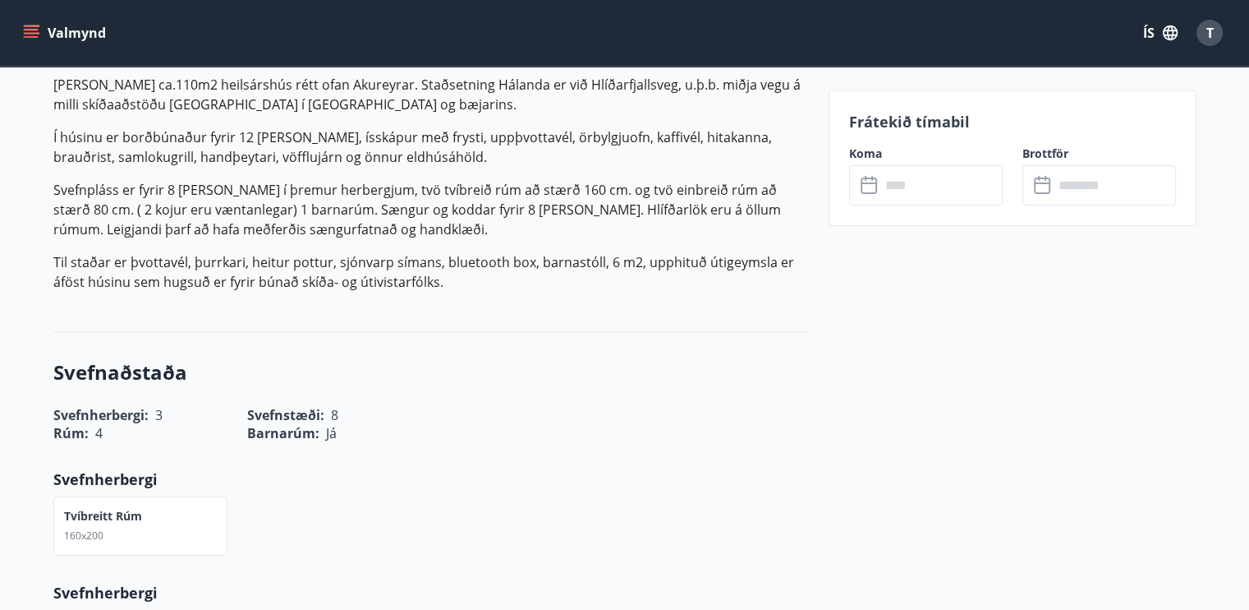
scroll to position [889, 0]
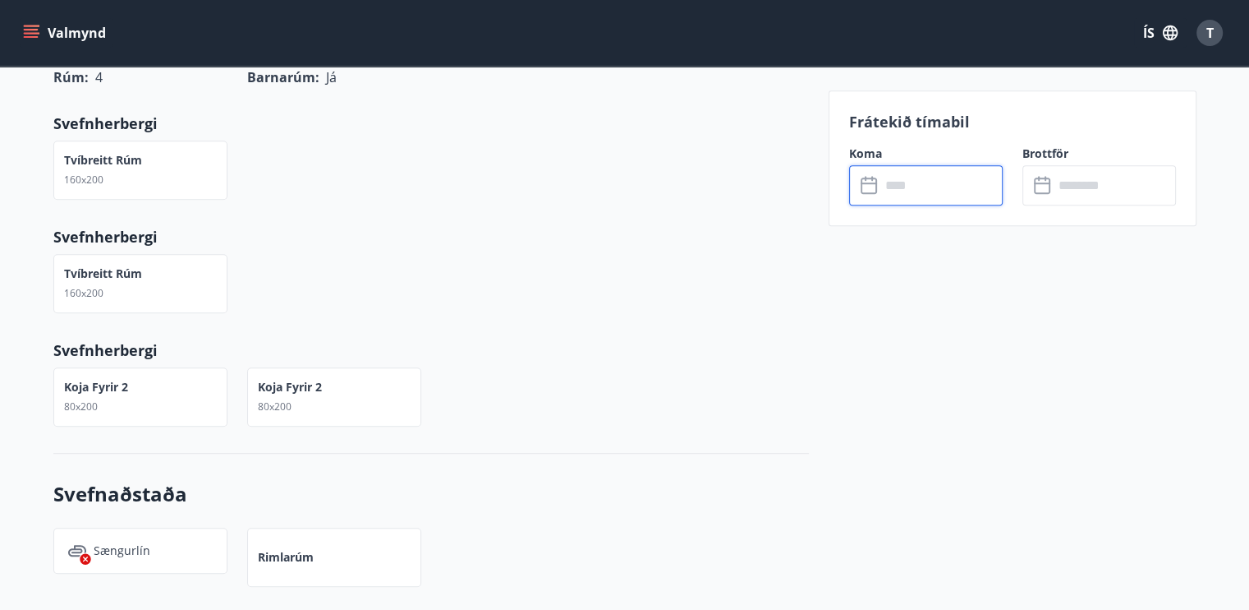
click at [913, 186] on input "text" at bounding box center [942, 185] width 122 height 40
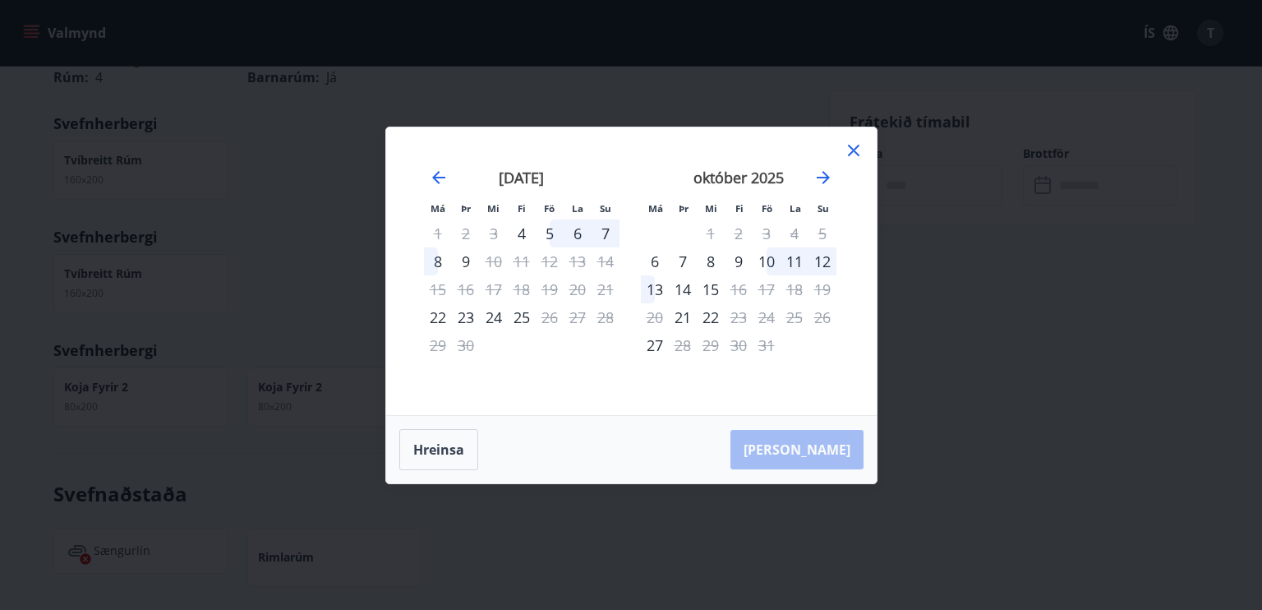
click at [658, 282] on div "13" at bounding box center [655, 289] width 28 height 28
click at [681, 285] on div "14" at bounding box center [683, 289] width 28 height 28
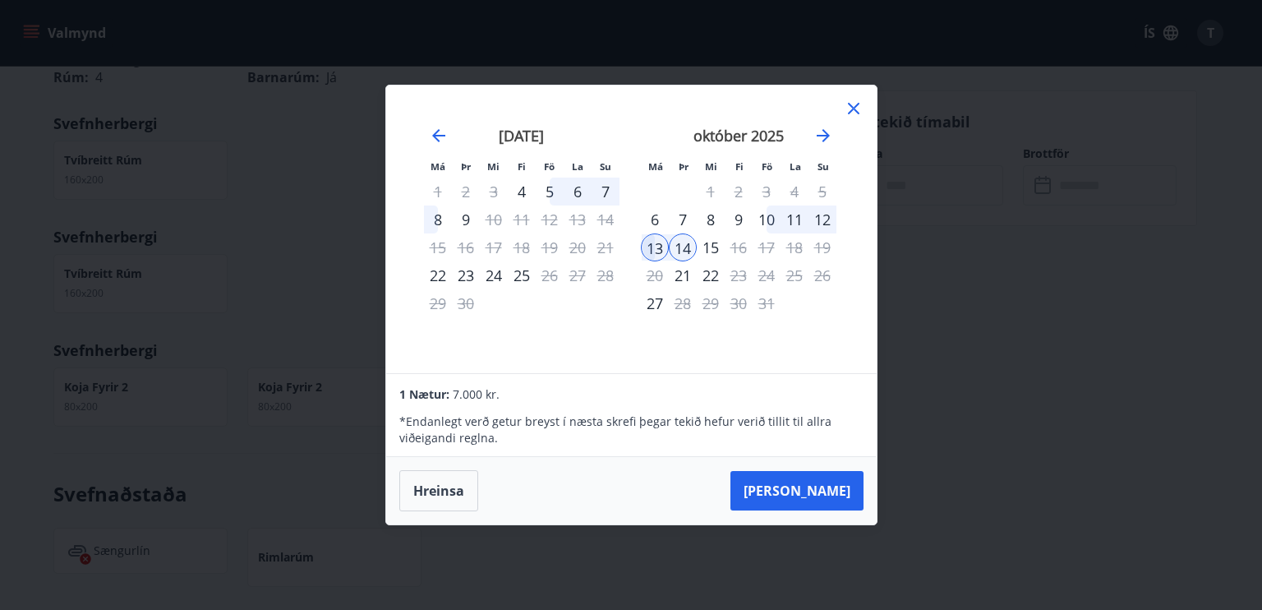
click at [711, 238] on div "15" at bounding box center [711, 247] width 28 height 28
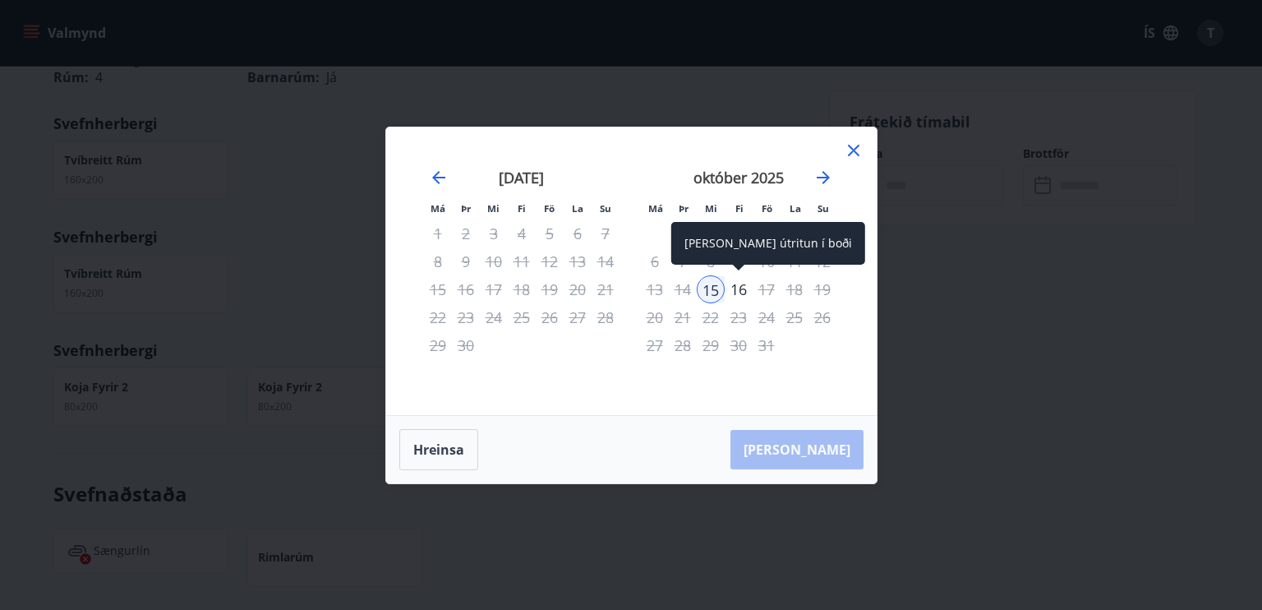
click at [738, 283] on div "16" at bounding box center [739, 289] width 28 height 28
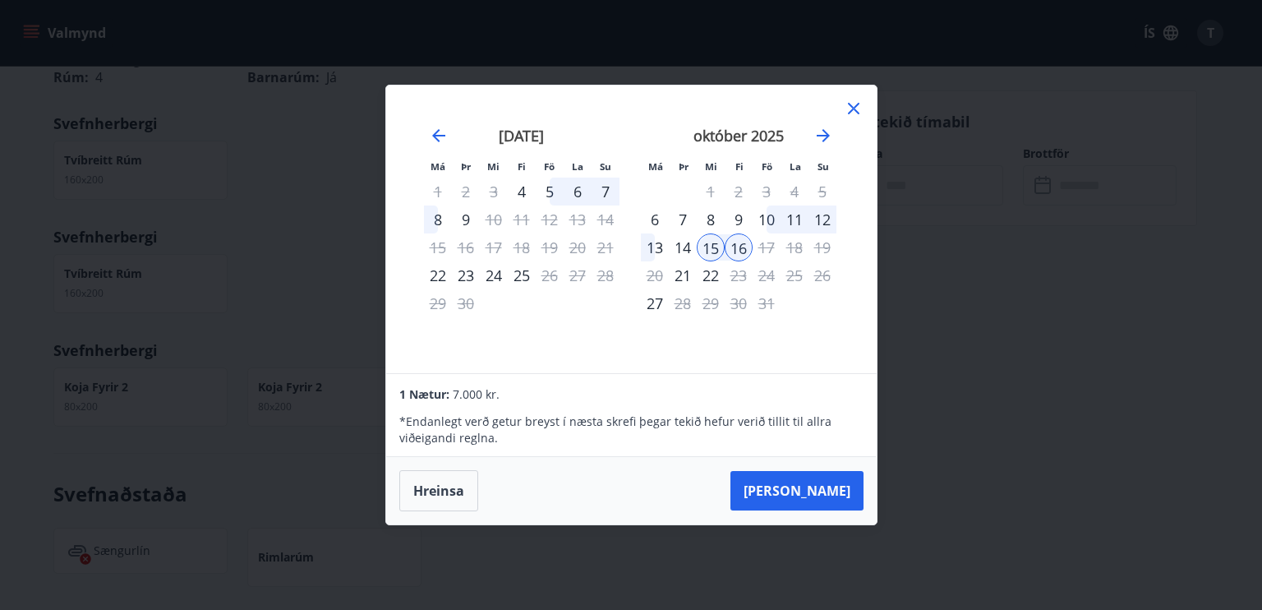
click at [679, 241] on div "14" at bounding box center [683, 247] width 28 height 28
click at [654, 246] on div "13" at bounding box center [655, 247] width 28 height 28
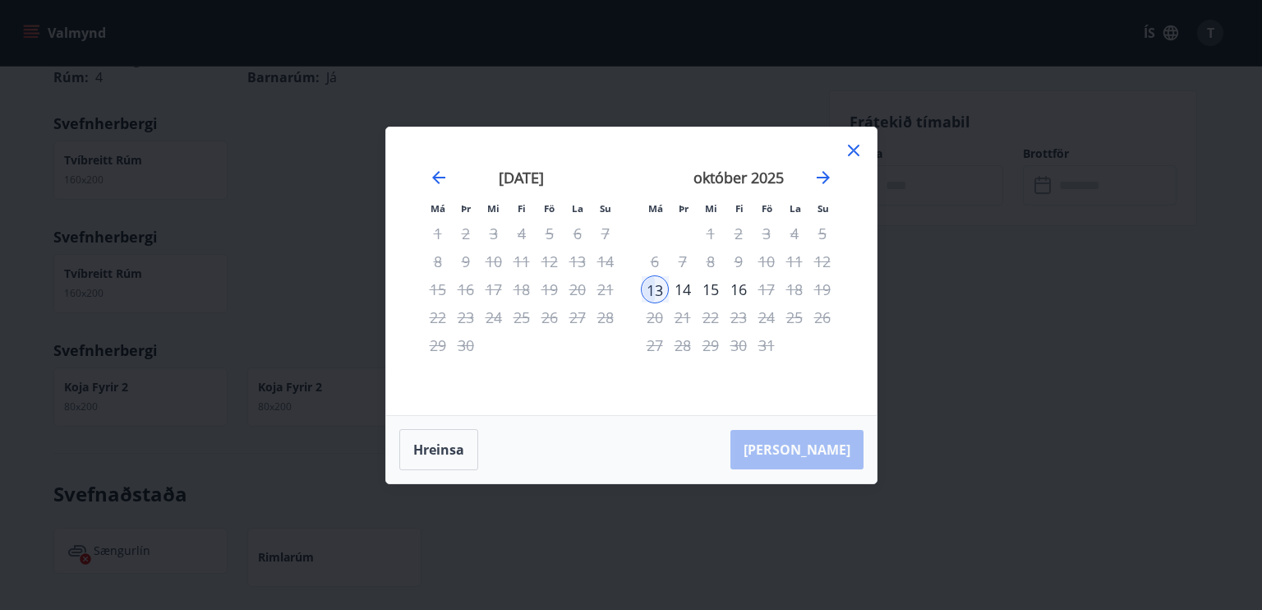
click at [653, 288] on div "13" at bounding box center [655, 289] width 28 height 28
click at [684, 283] on div "14" at bounding box center [683, 289] width 28 height 28
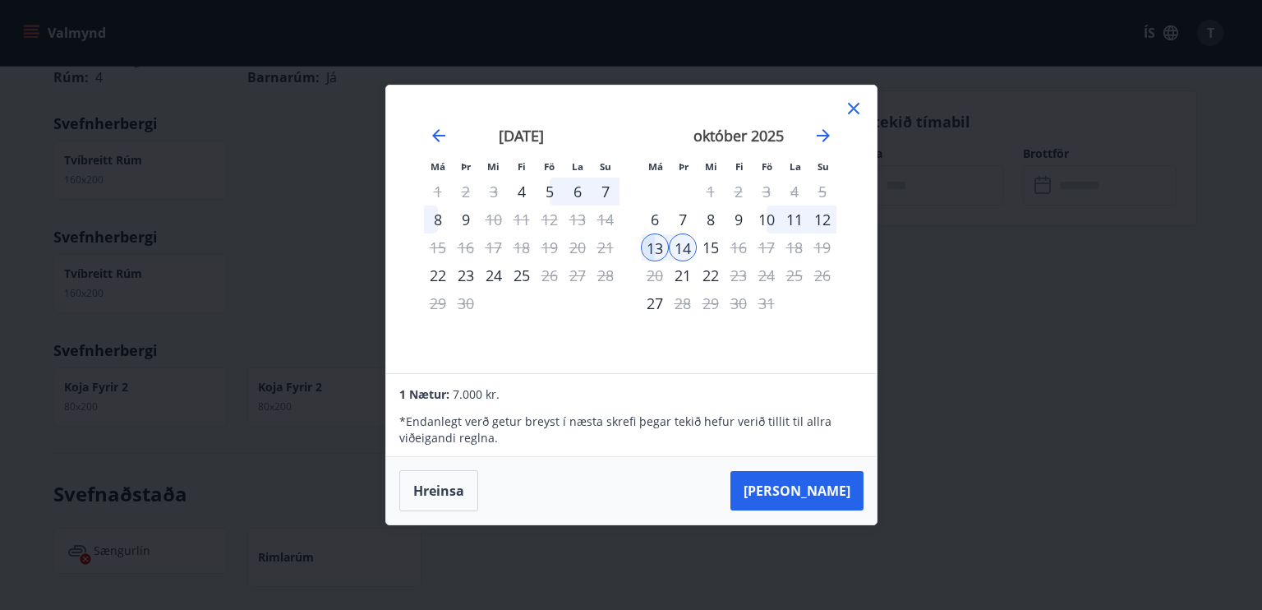
click at [713, 249] on div "15" at bounding box center [711, 247] width 28 height 28
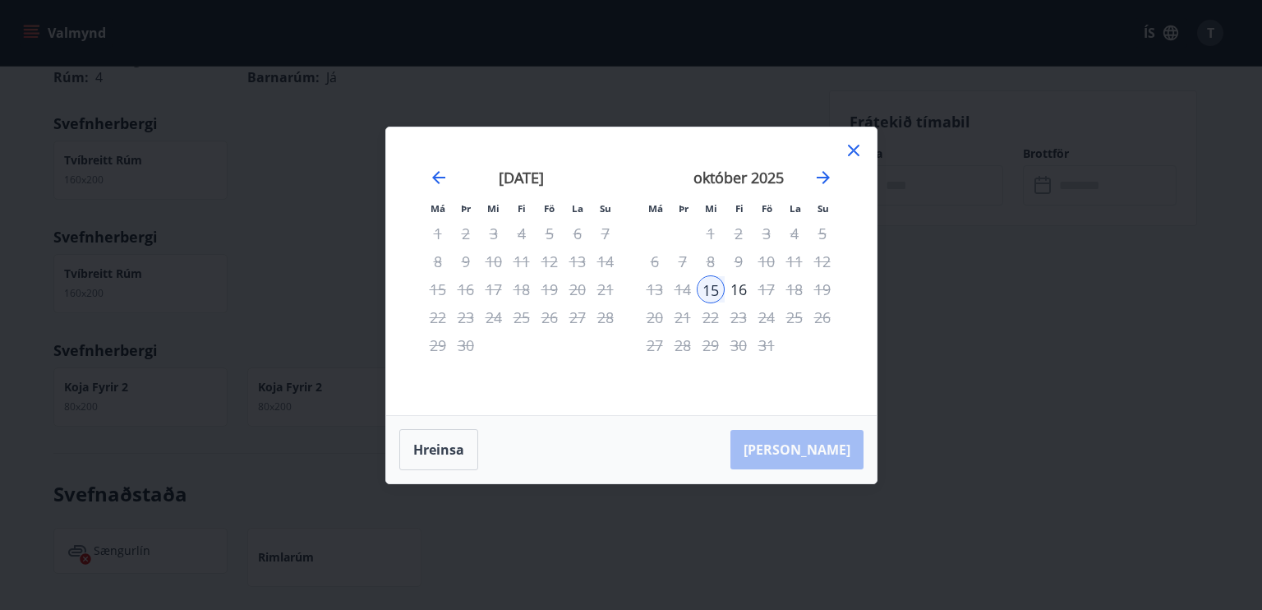
click at [716, 288] on div "15" at bounding box center [711, 289] width 28 height 28
click at [812, 453] on div "Hreinsa Taka Frá" at bounding box center [631, 449] width 490 height 67
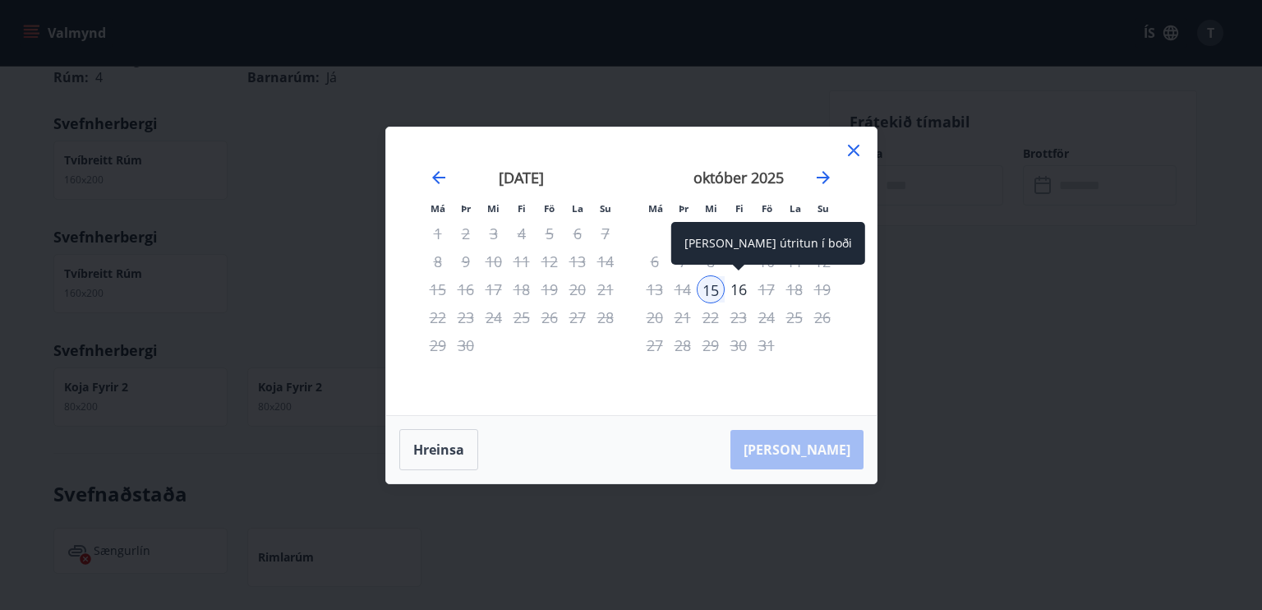
click at [736, 284] on div "16" at bounding box center [739, 289] width 28 height 28
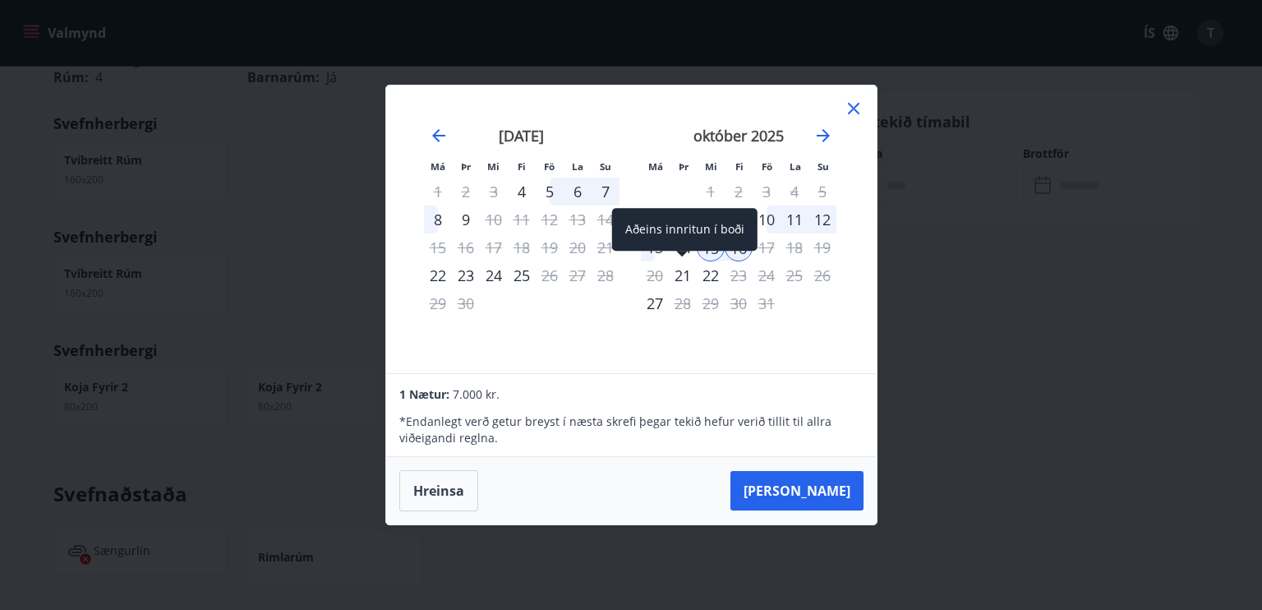
click at [680, 246] on div "Aðeins innritun í boði" at bounding box center [684, 229] width 145 height 43
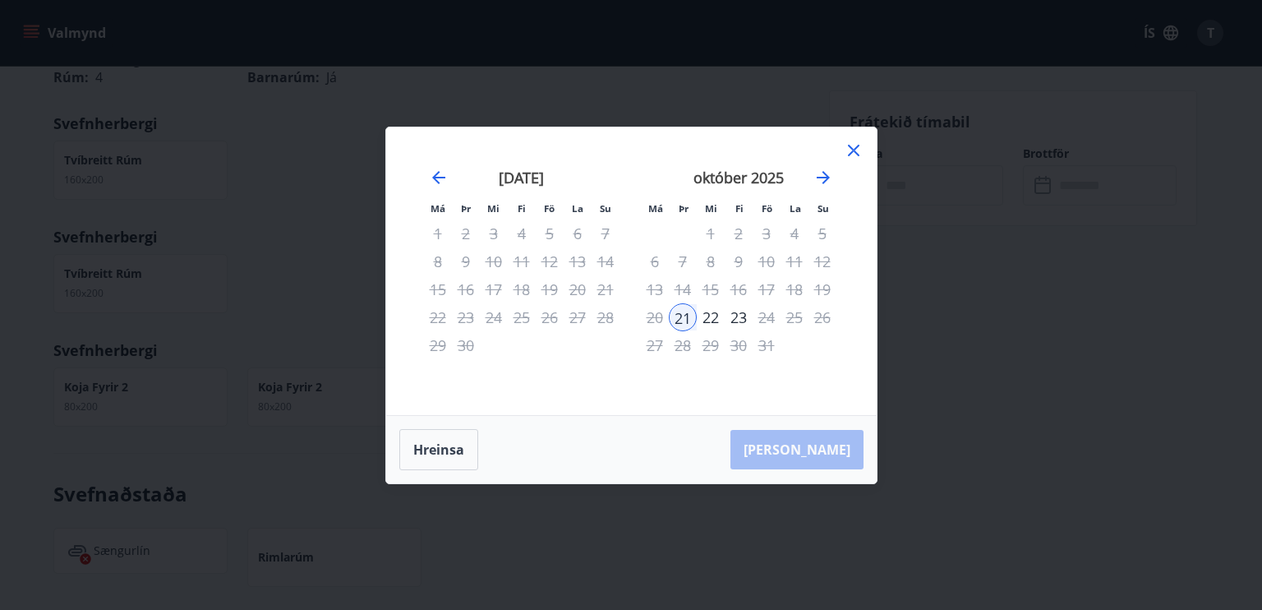
click at [657, 288] on div "13" at bounding box center [655, 289] width 28 height 28
click at [691, 286] on div "14" at bounding box center [683, 289] width 28 height 28
click at [713, 288] on div "15" at bounding box center [711, 289] width 28 height 28
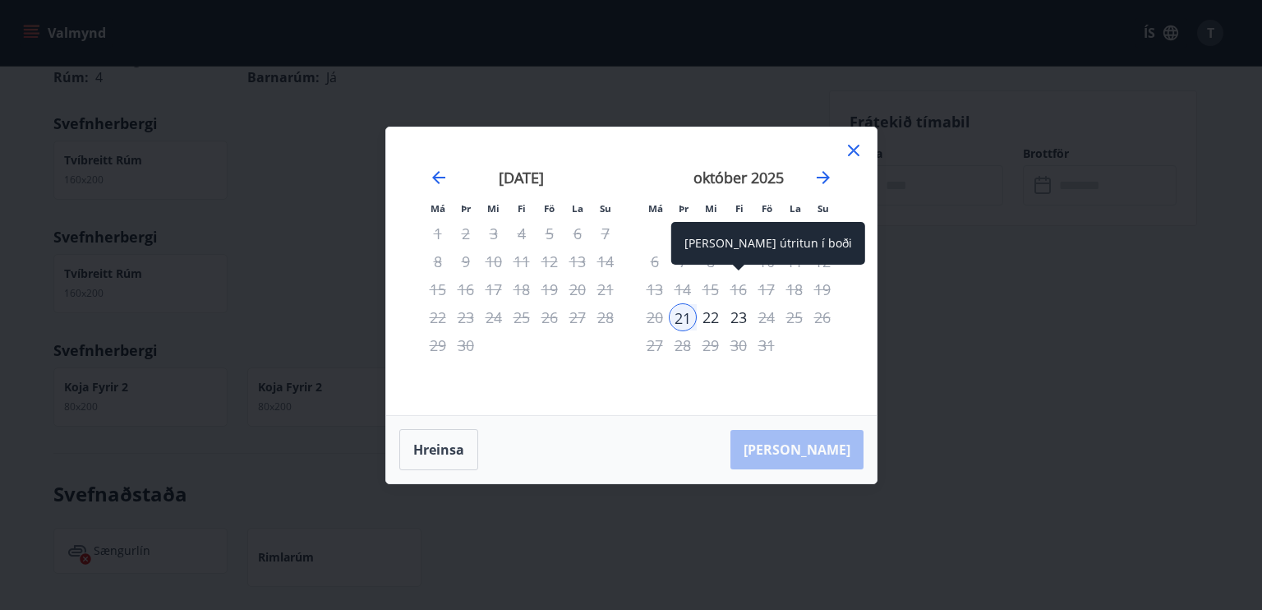
click at [746, 288] on div "16" at bounding box center [739, 289] width 28 height 28
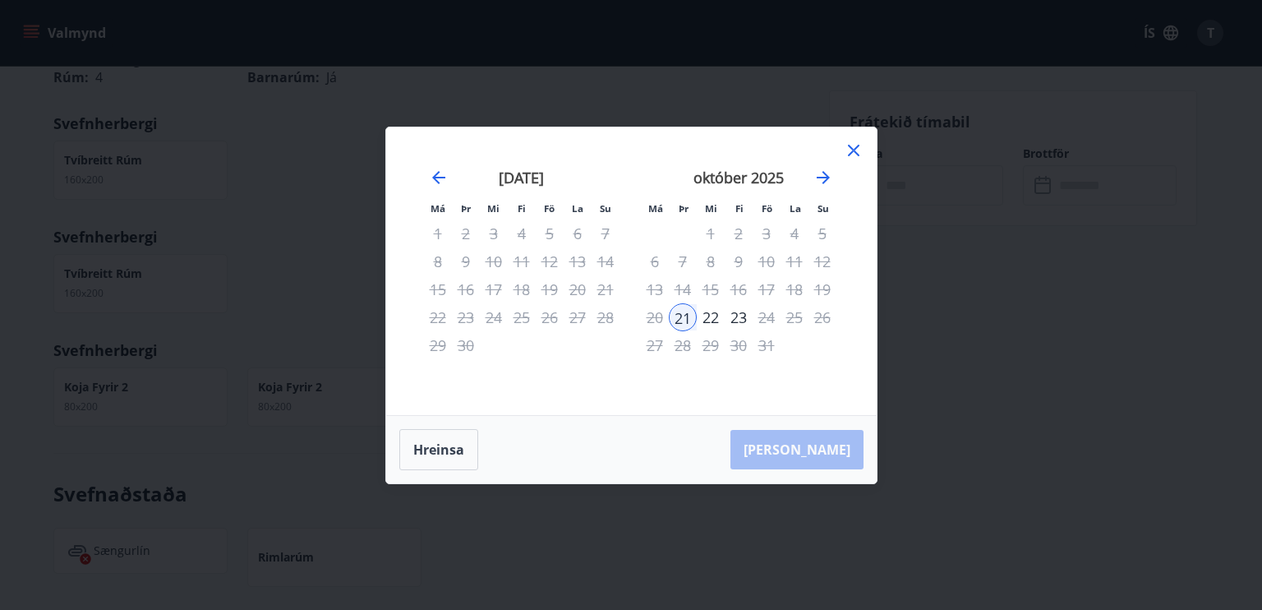
click at [858, 144] on icon at bounding box center [854, 150] width 20 height 20
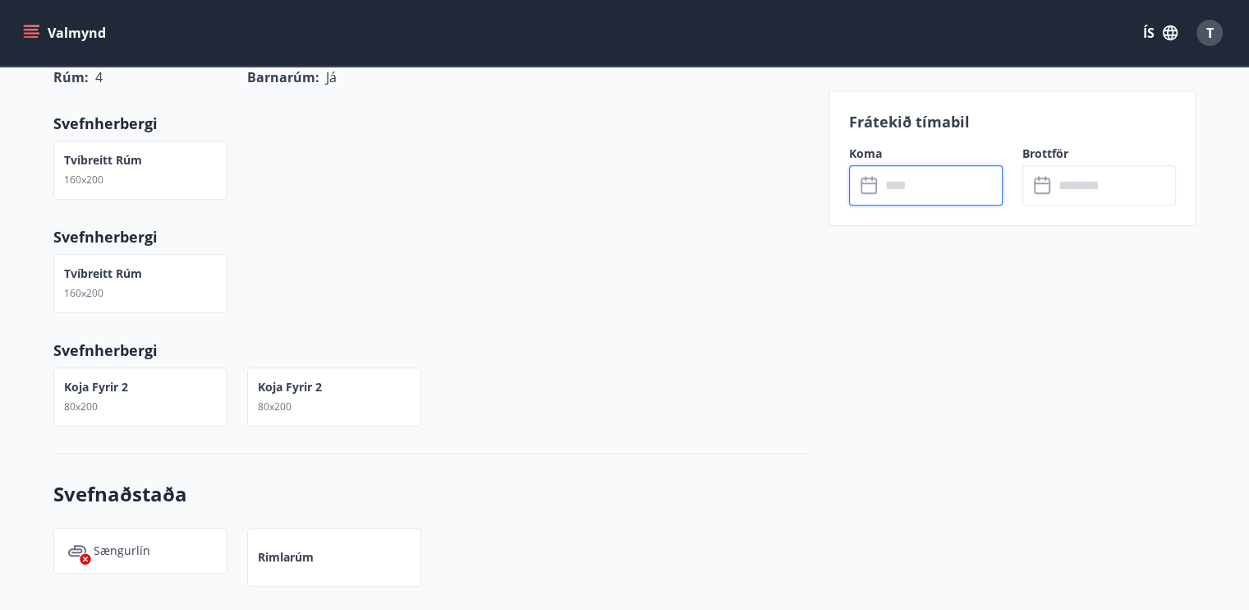
click at [878, 186] on icon at bounding box center [871, 186] width 20 height 20
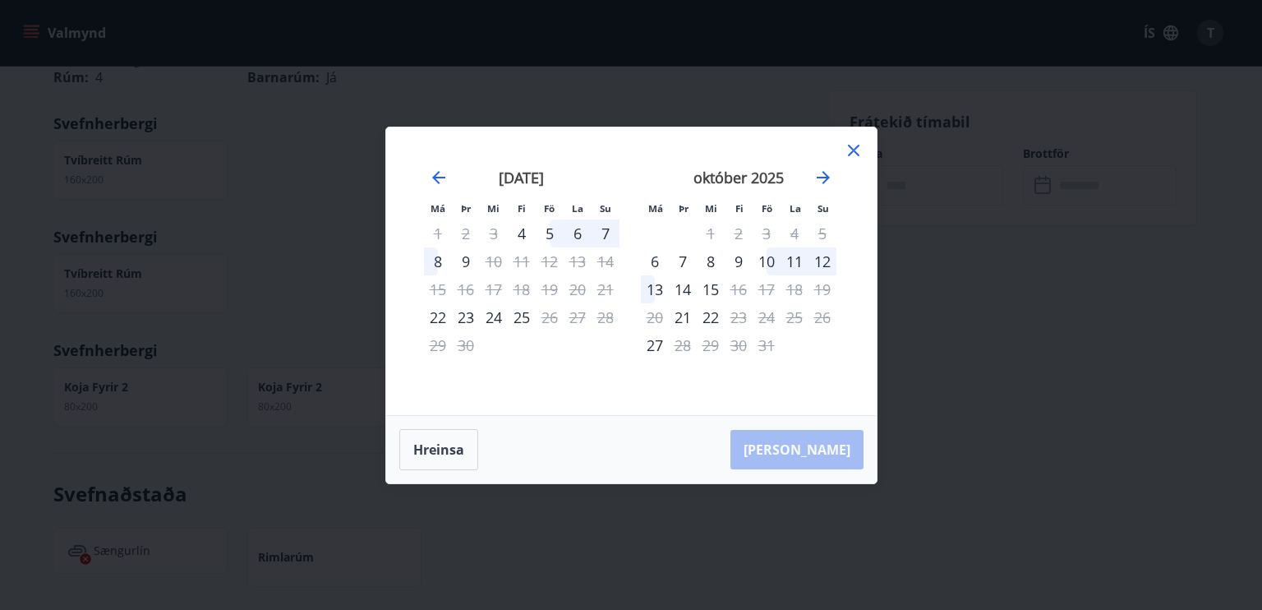
click at [854, 147] on icon at bounding box center [854, 150] width 20 height 20
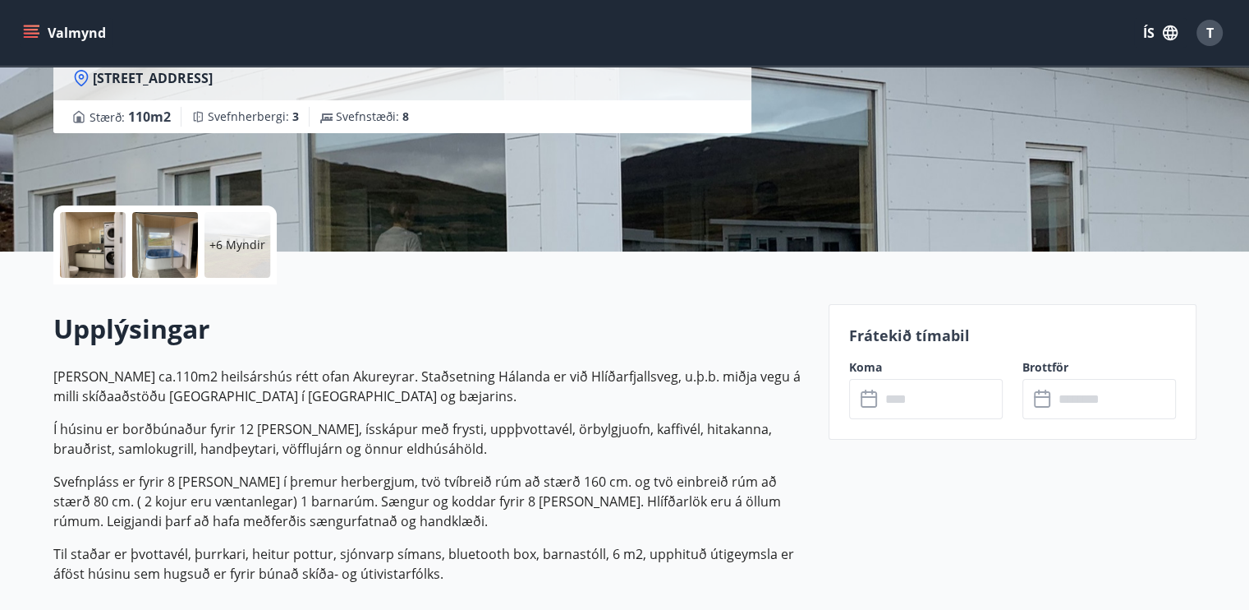
scroll to position [234, 0]
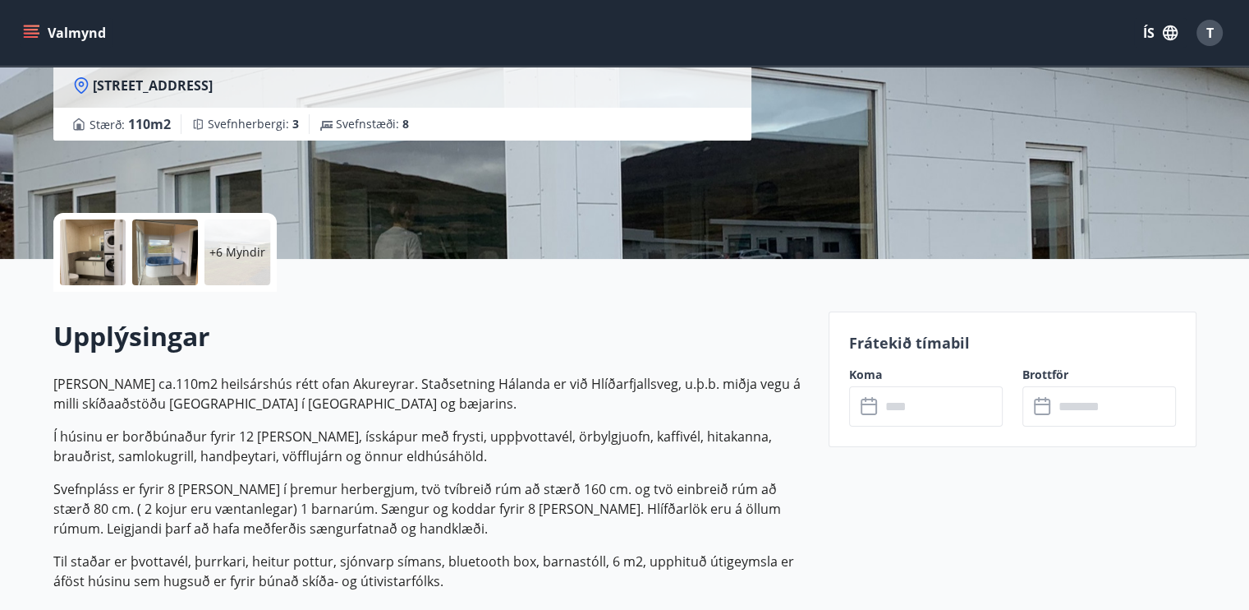
click at [36, 31] on icon "menu" at bounding box center [31, 33] width 16 height 16
click at [36, 38] on icon "menu" at bounding box center [31, 33] width 16 height 16
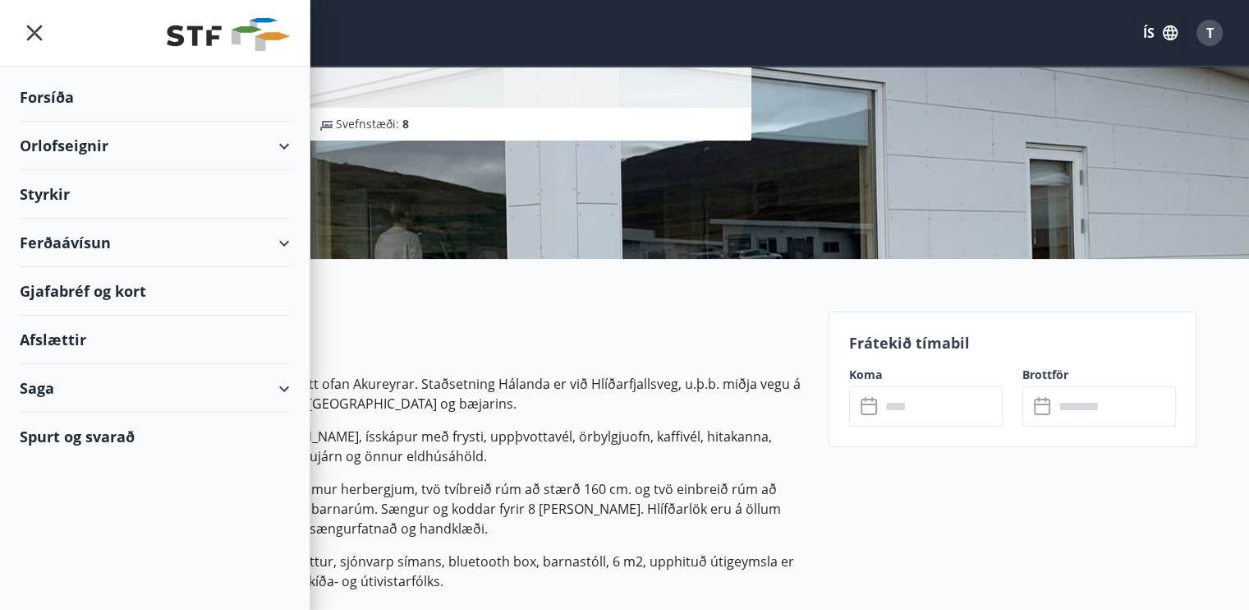
click at [434, 78] on div "Hvassalandi 7, 601 Akureyri" at bounding box center [402, 85] width 659 height 18
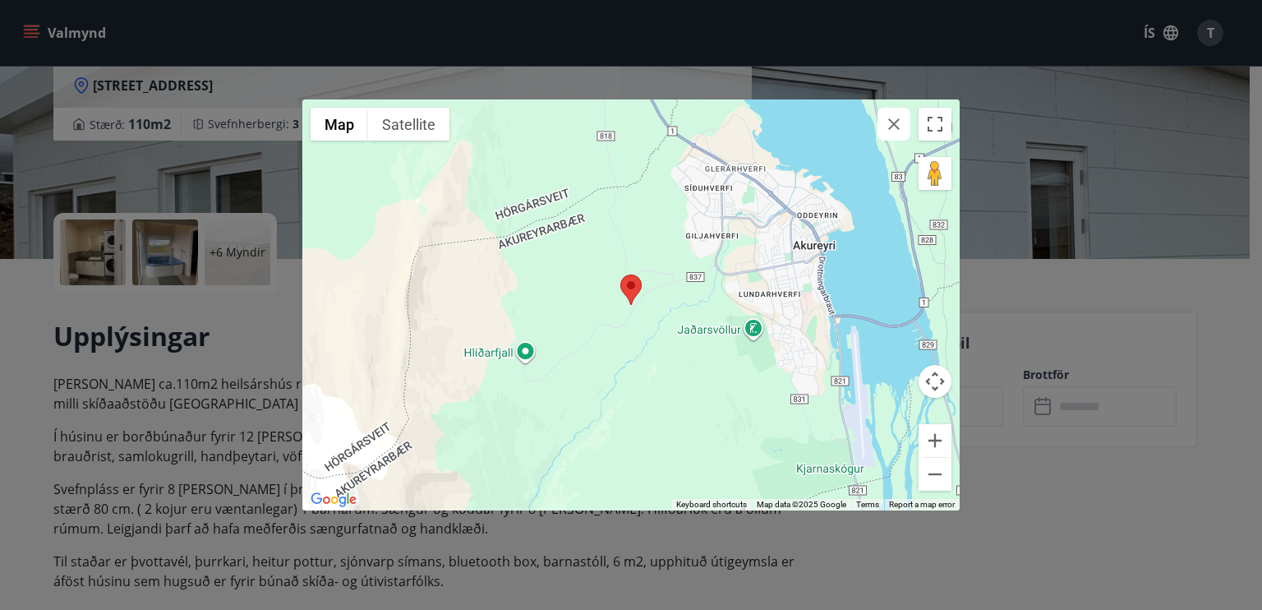
click at [993, 138] on div "← Move left → Move right ↑ Move up ↓ Move down + Zoom in - Zoom out Home Jump l…" at bounding box center [631, 305] width 1262 height 610
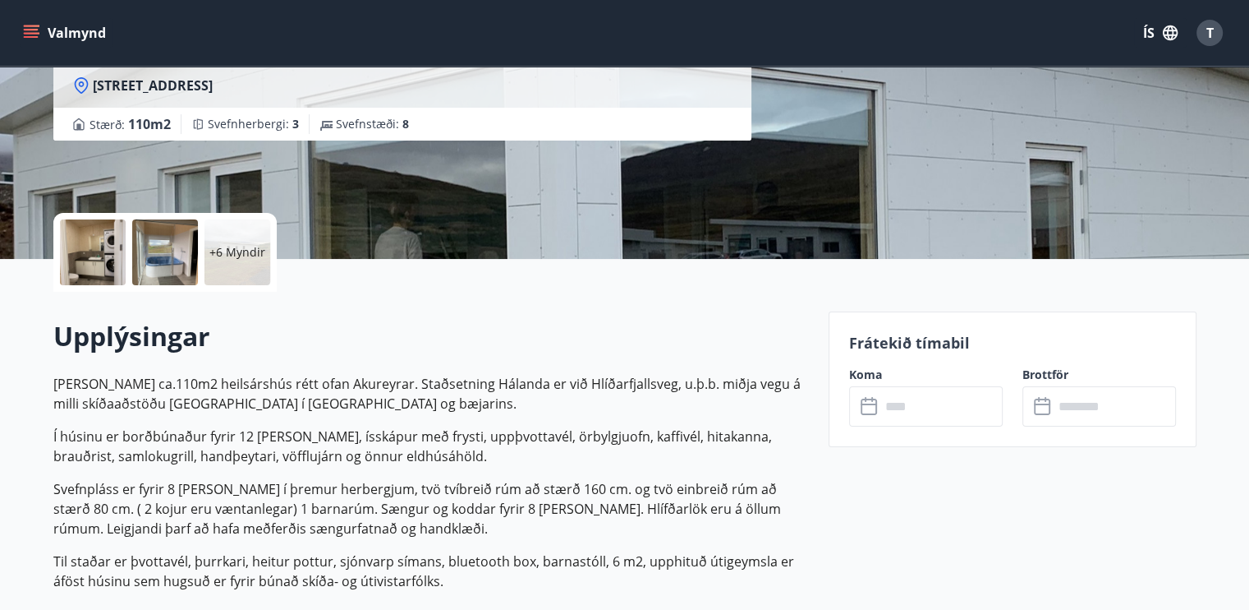
click at [27, 25] on icon "menu" at bounding box center [31, 33] width 16 height 16
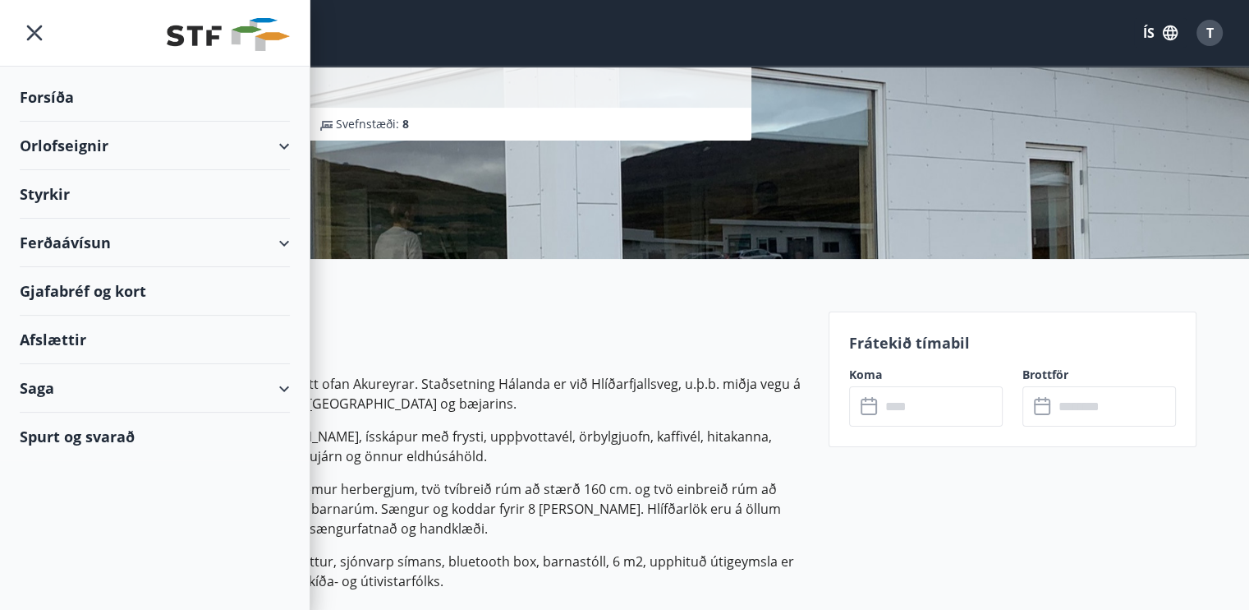
click at [69, 142] on div "Orlofseignir" at bounding box center [155, 146] width 270 height 48
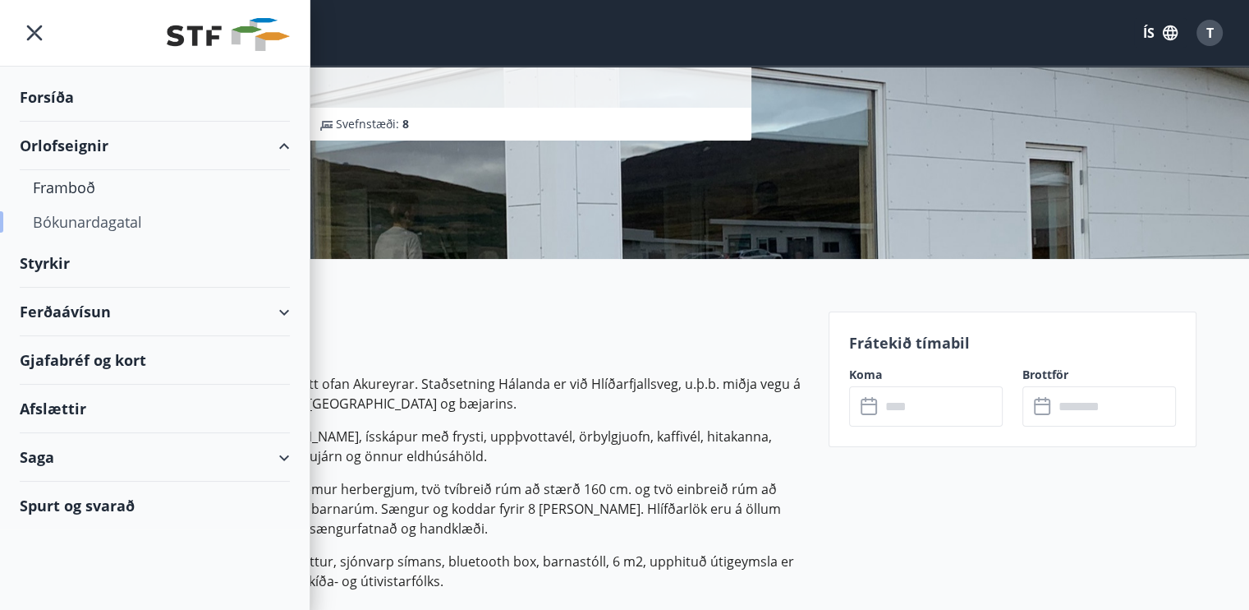
click at [90, 218] on div "Bókunardagatal" at bounding box center [155, 222] width 244 height 35
